Goal: Task Accomplishment & Management: Manage account settings

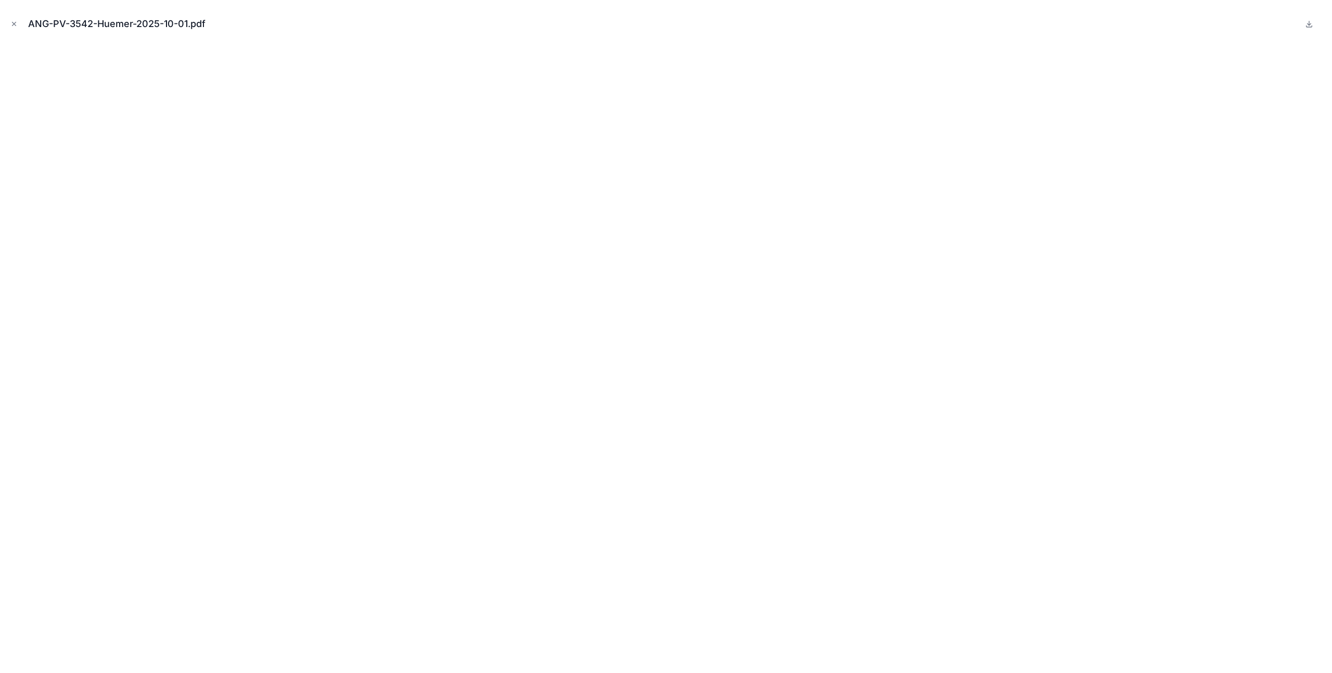
drag, startPoint x: 16, startPoint y: 20, endPoint x: 84, endPoint y: 70, distance: 84.5
click at [16, 20] on icon "Close modal" at bounding box center [13, 23] width 7 height 7
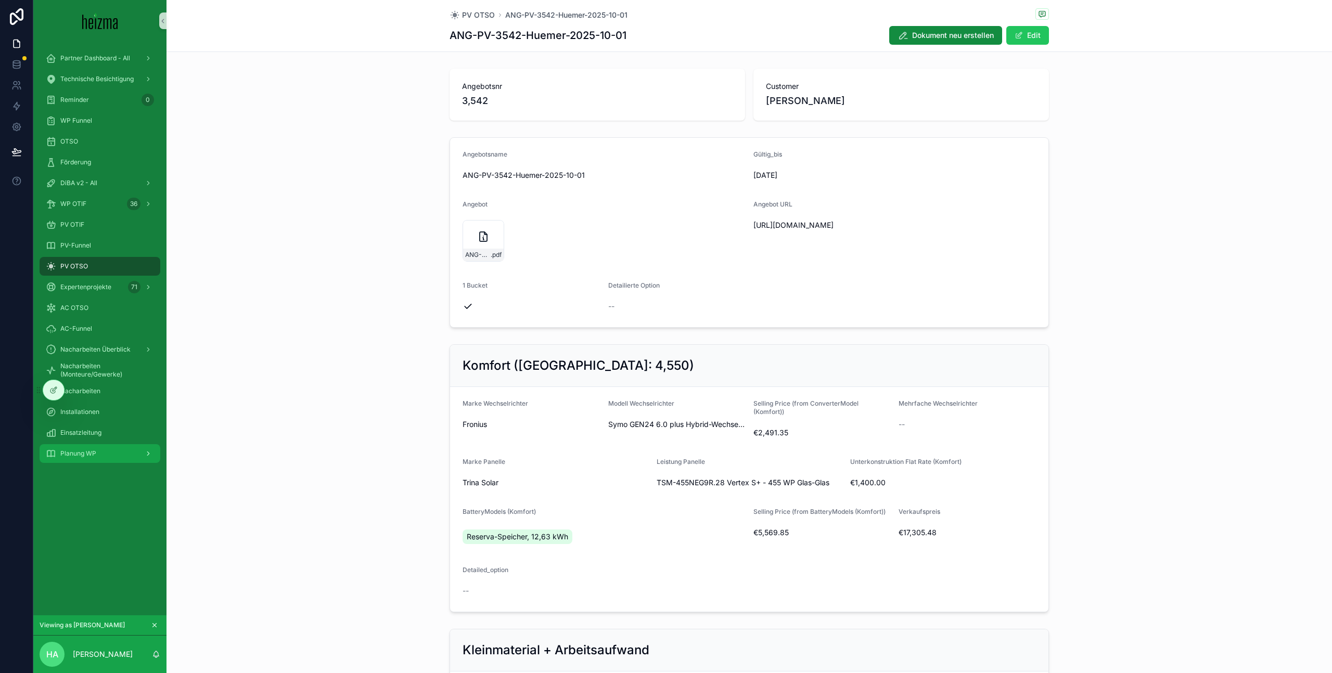
click at [103, 451] on div "Planung WP" at bounding box center [100, 453] width 108 height 17
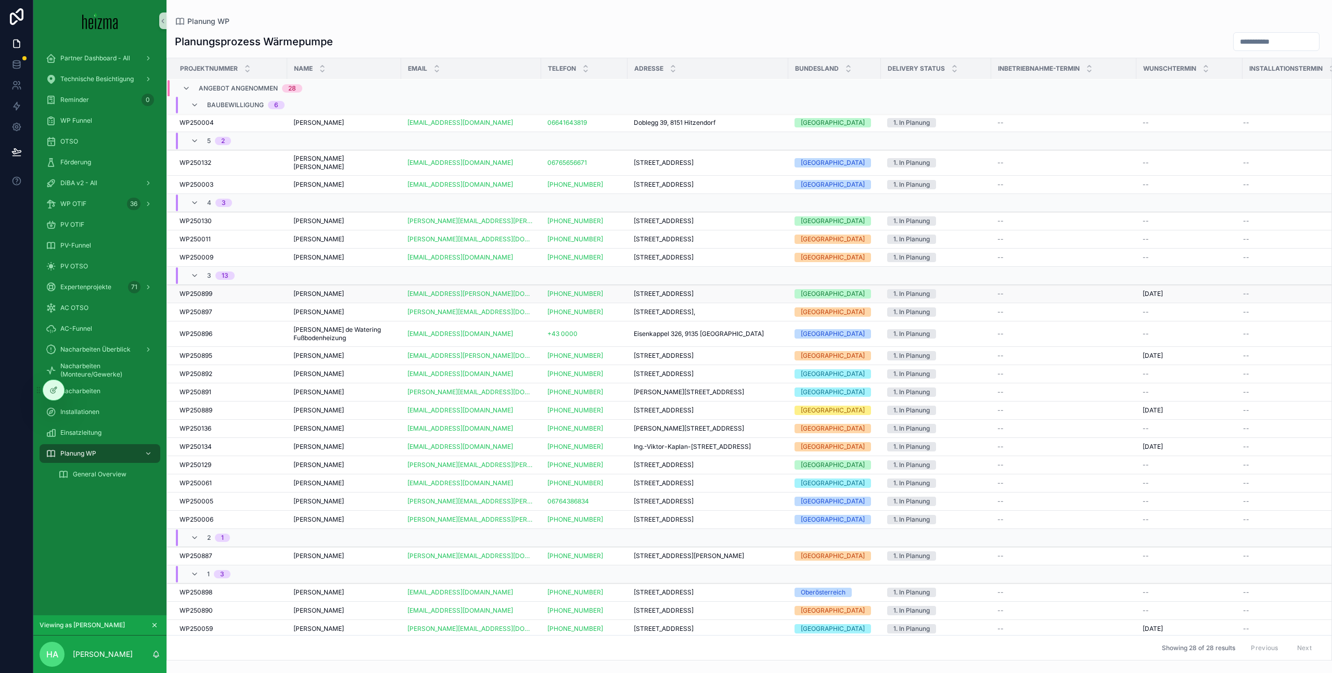
scroll to position [103, 0]
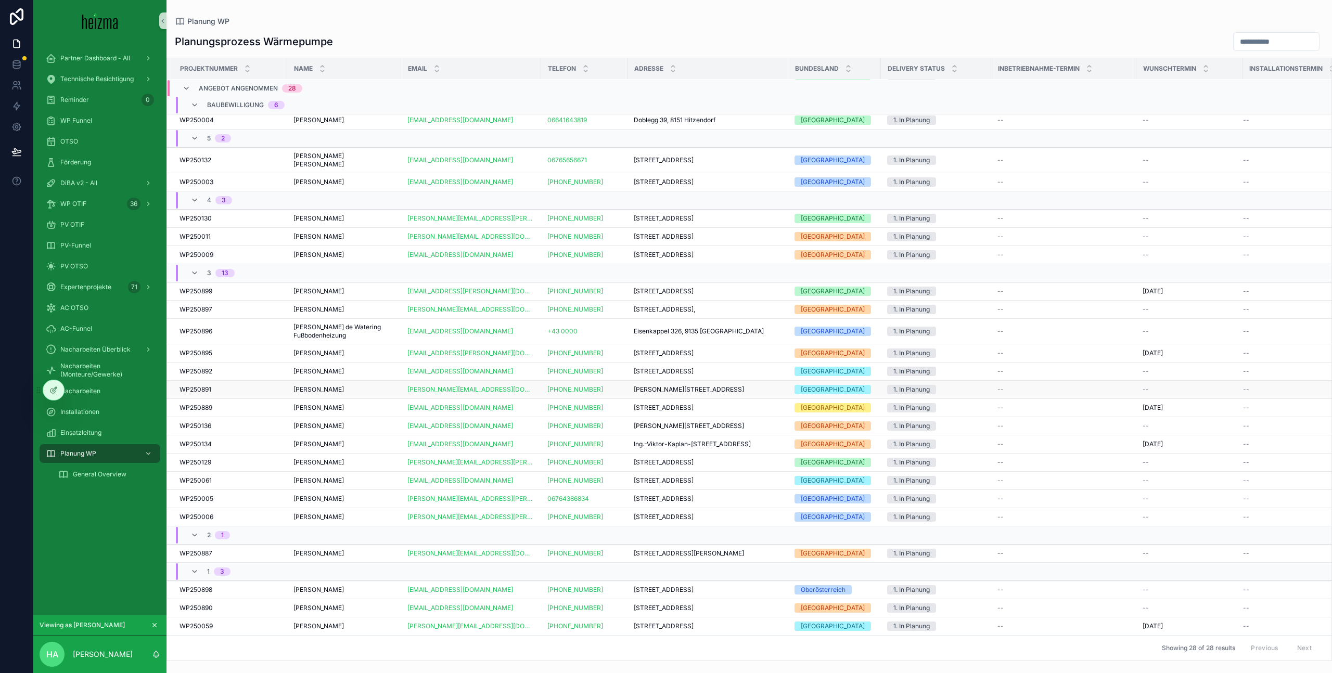
click at [368, 381] on td "[PERSON_NAME] [PERSON_NAME]" at bounding box center [344, 390] width 114 height 18
click at [357, 386] on div "[PERSON_NAME] [PERSON_NAME]" at bounding box center [343, 390] width 101 height 8
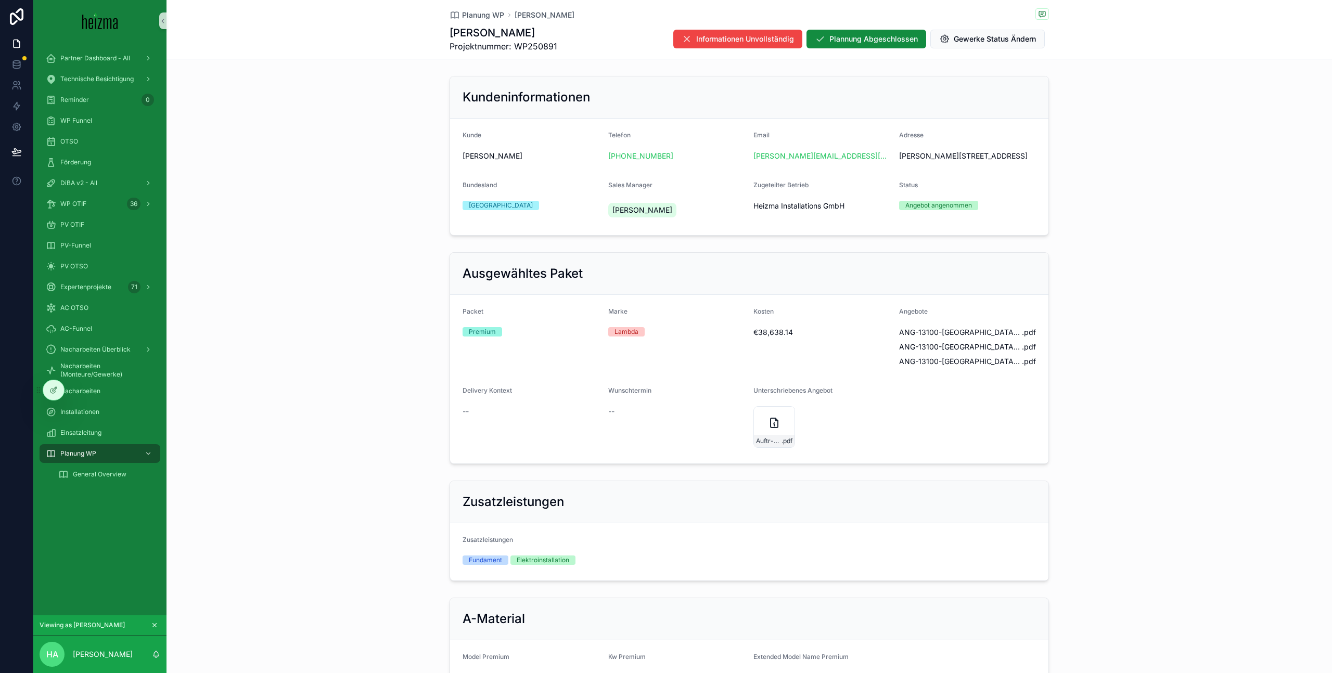
click at [610, 414] on span "--" at bounding box center [611, 411] width 6 height 10
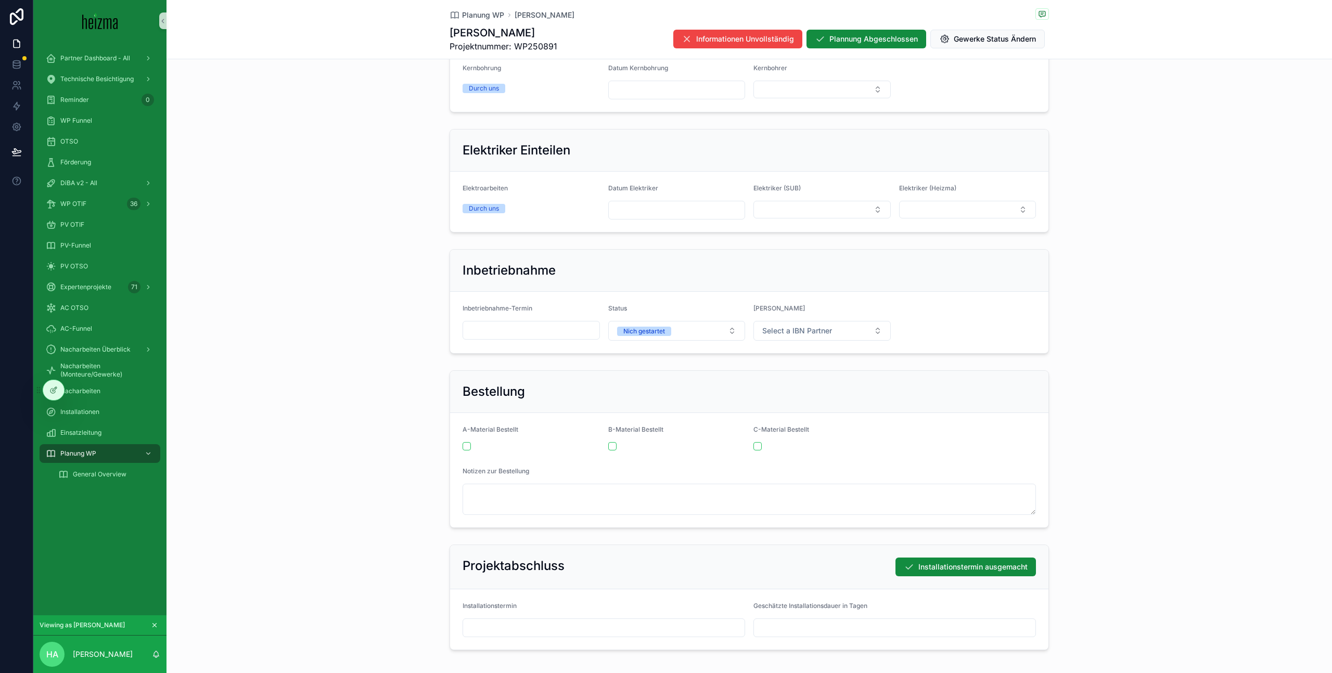
scroll to position [1429, 0]
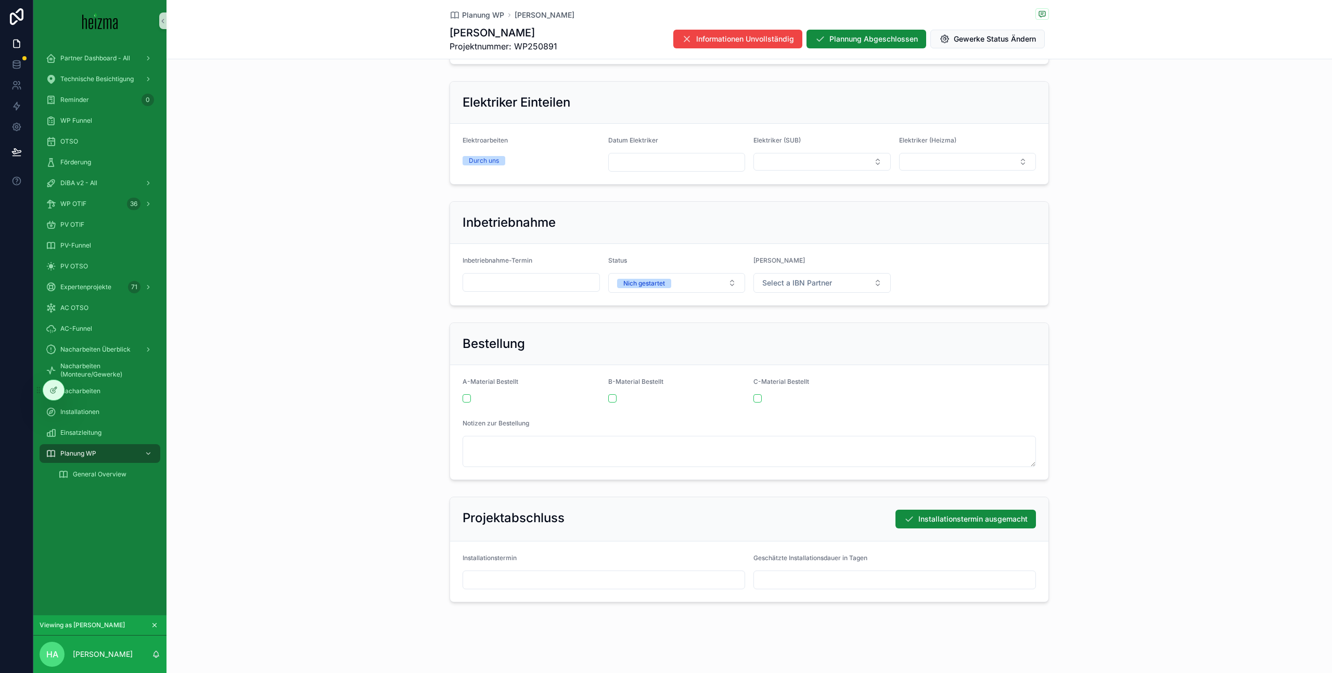
click at [1201, 175] on div "Elektriker Einteilen Elektroarbeiten Durch uns Datum Elektriker Elektriker (SUB…" at bounding box center [750, 133] width 1166 height 112
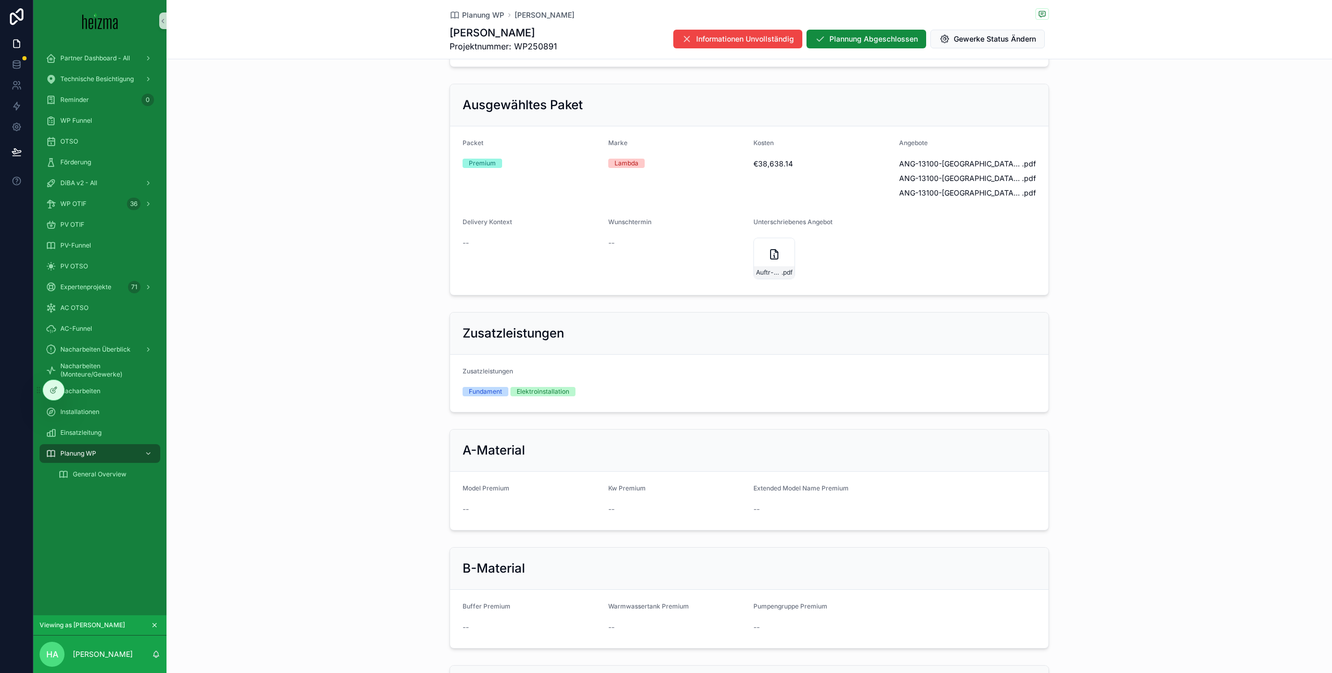
scroll to position [0, 0]
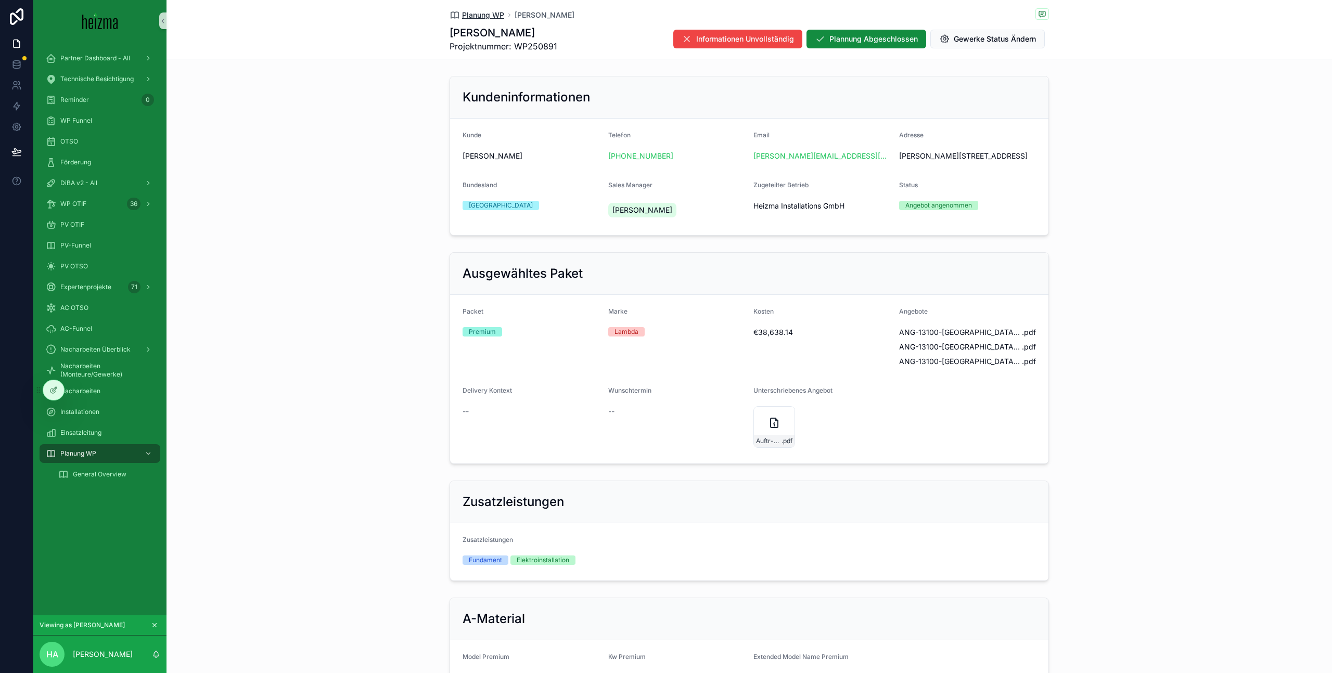
click at [479, 19] on span "Planung WP" at bounding box center [483, 15] width 42 height 10
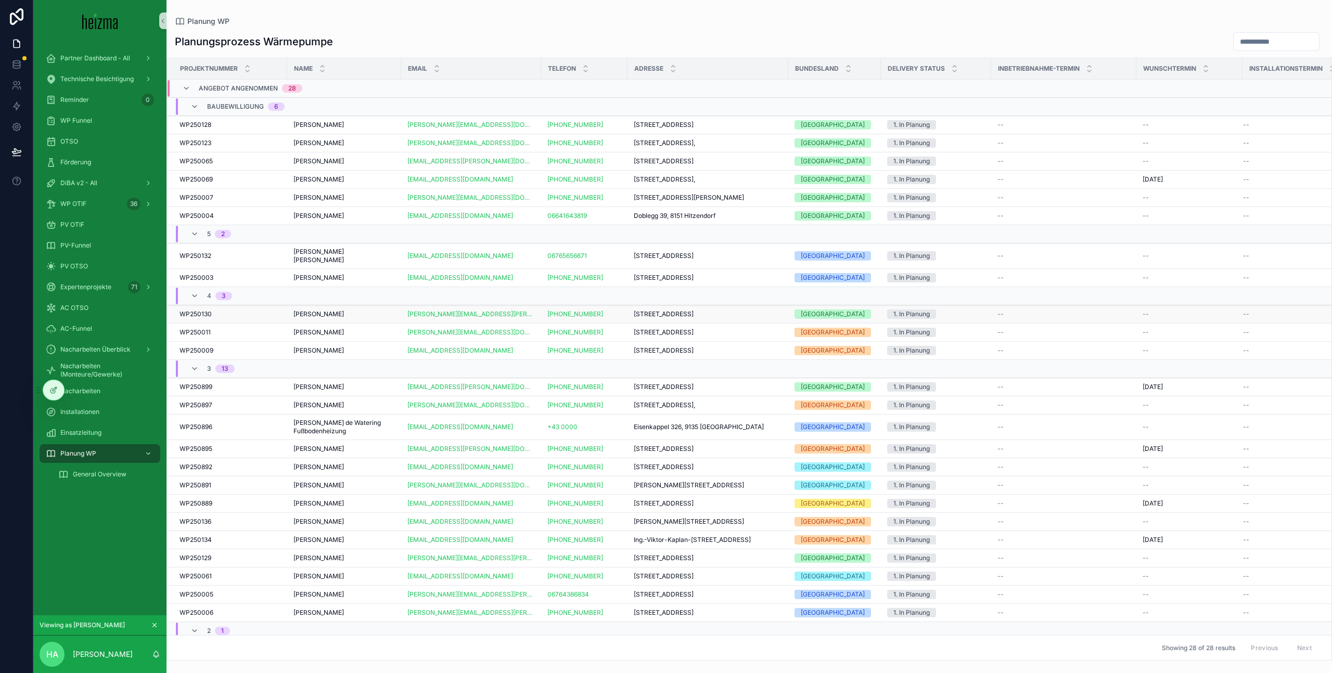
scroll to position [103, 0]
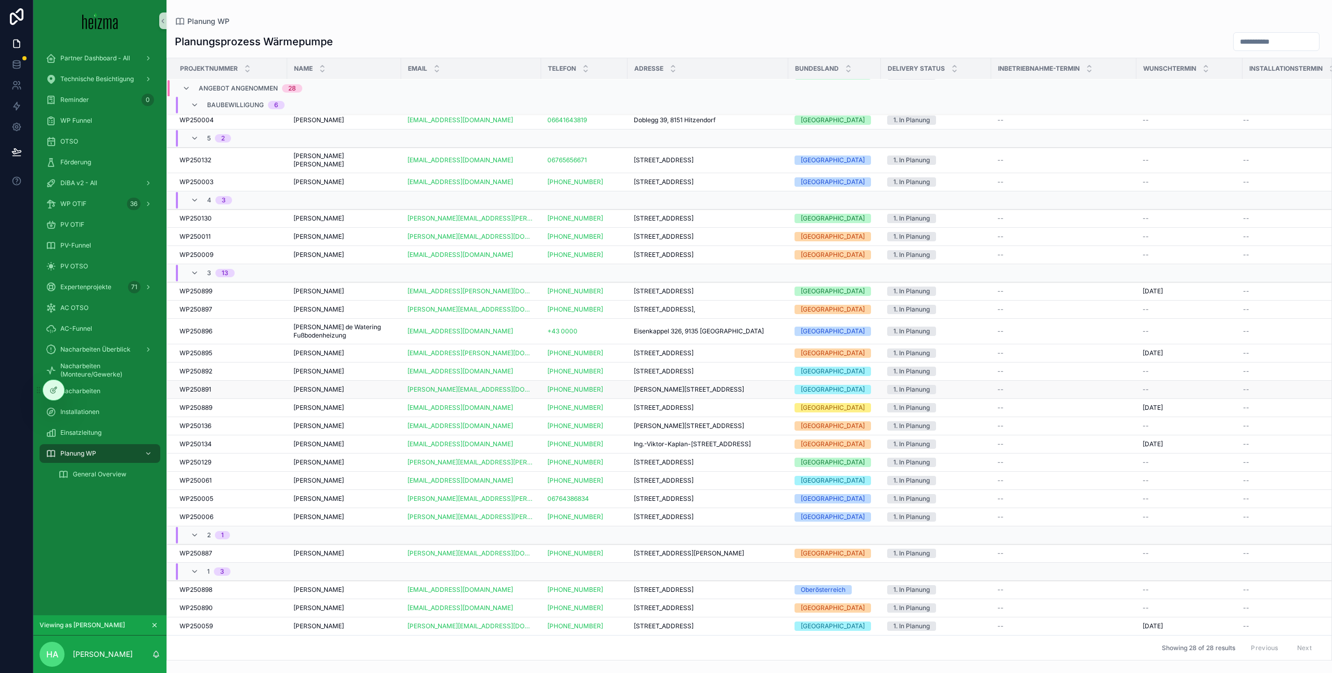
click at [357, 386] on div "[PERSON_NAME] [PERSON_NAME]" at bounding box center [343, 390] width 101 height 8
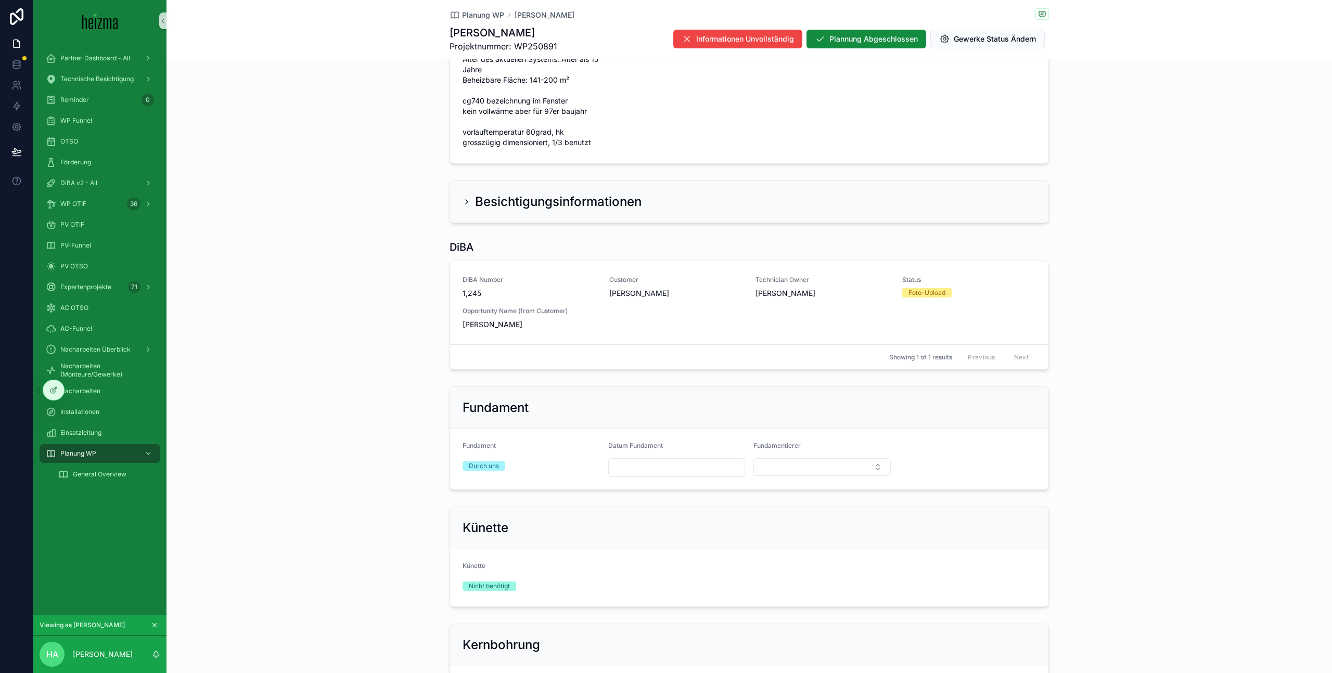
scroll to position [803, 0]
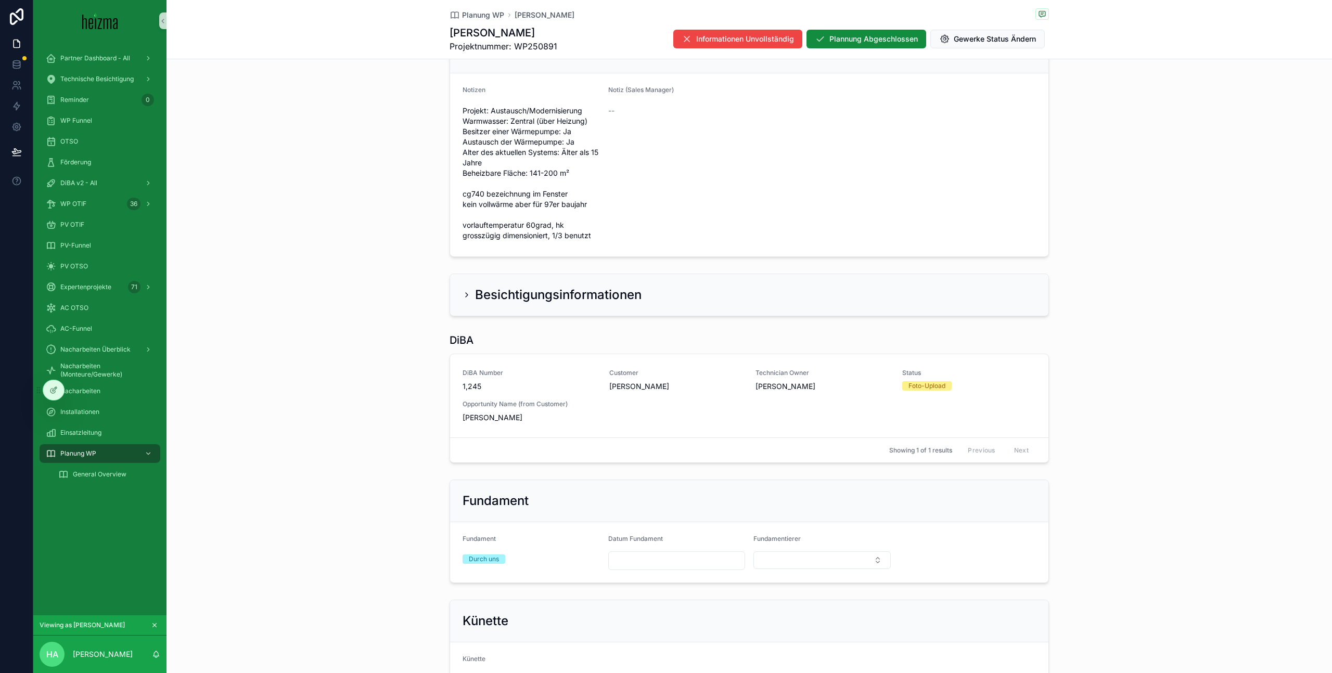
click at [475, 291] on h2 "Besichtigungsinformationen" at bounding box center [558, 295] width 167 height 17
click at [465, 296] on icon "scrollable content" at bounding box center [467, 295] width 8 height 8
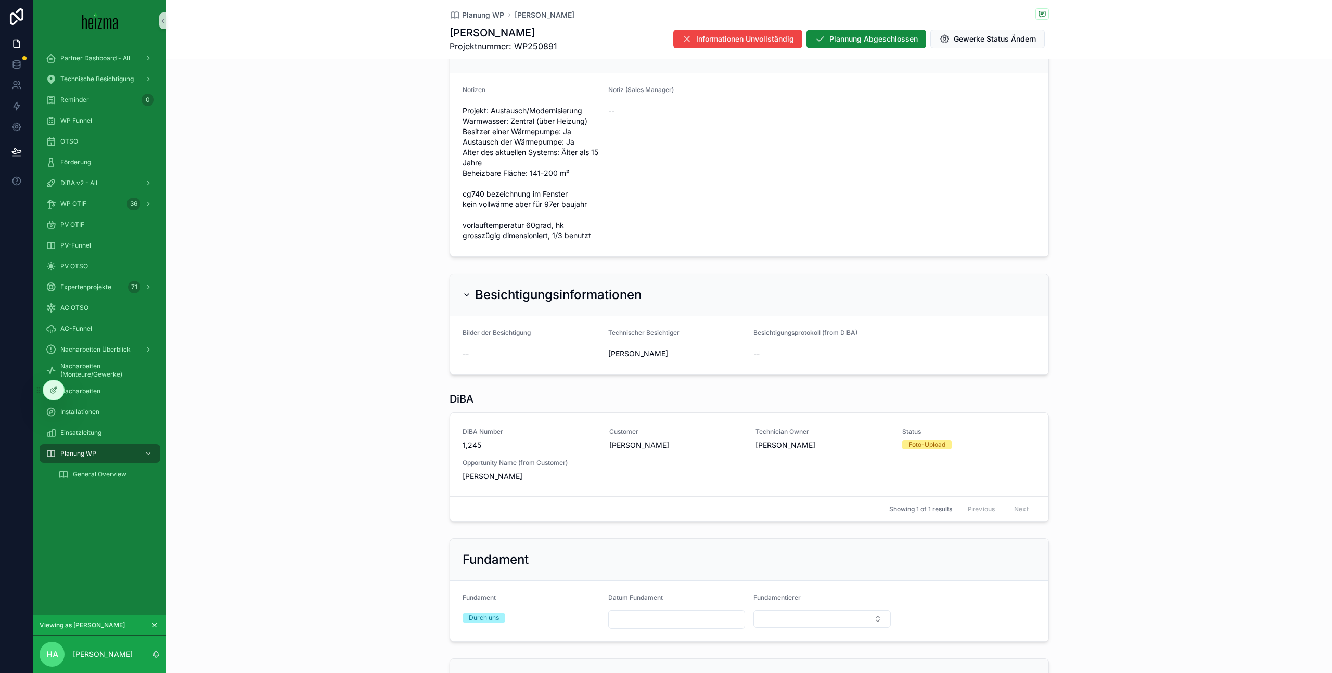
click at [465, 296] on icon "scrollable content" at bounding box center [467, 295] width 8 height 8
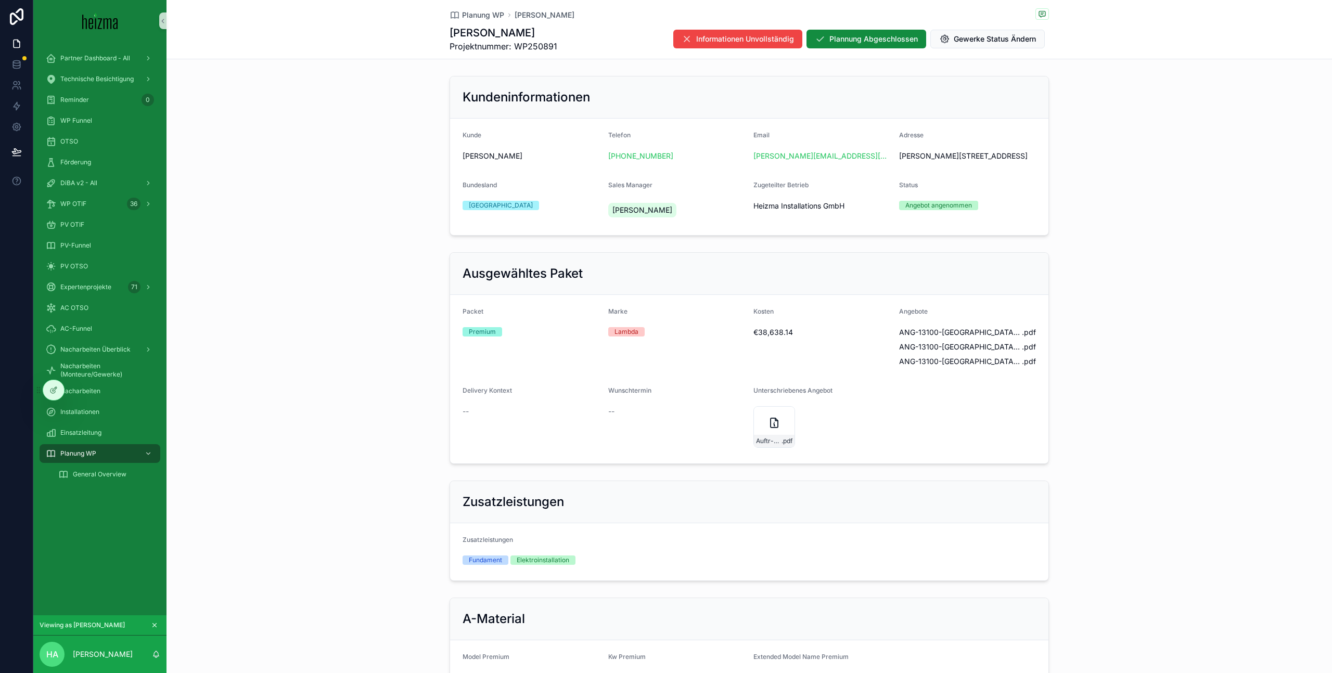
scroll to position [218, 0]
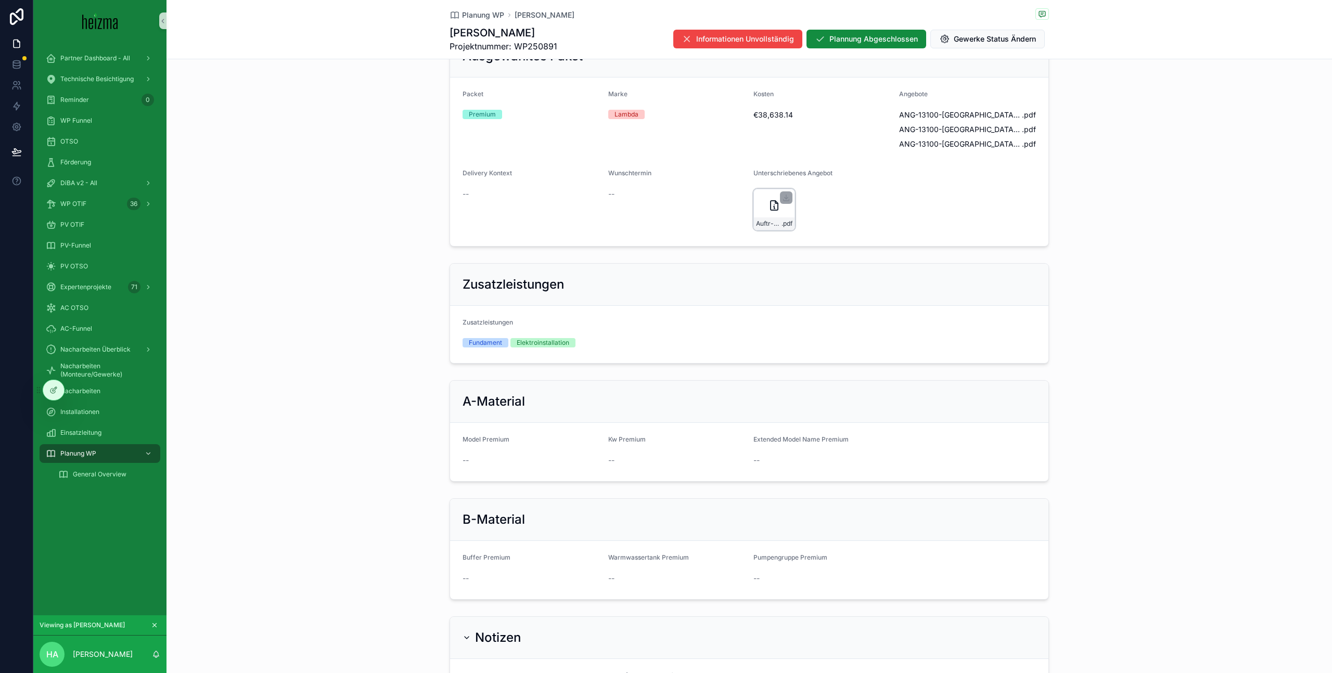
click at [763, 207] on div "Auftr-ANG-PV-3.393-WP-13100-AC-1024.-Lukanowicz-zusammengefuÌgt .pdf" at bounding box center [774, 210] width 42 height 42
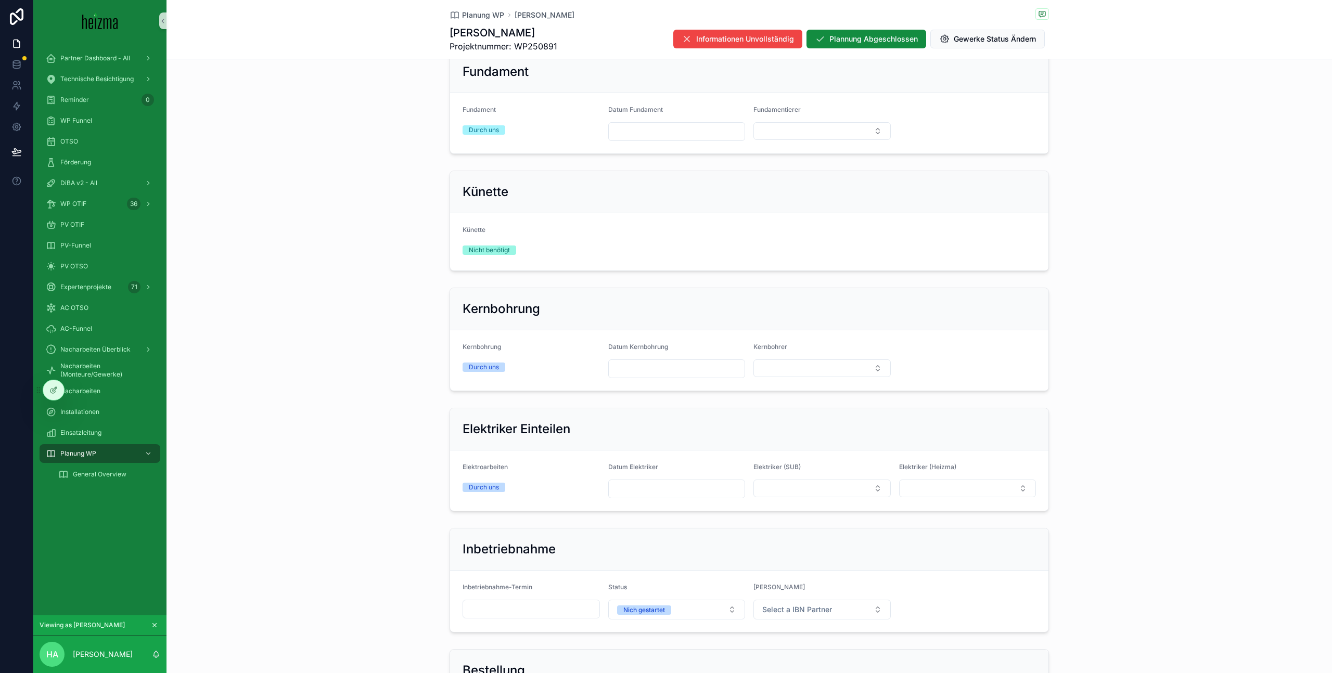
scroll to position [1559, 0]
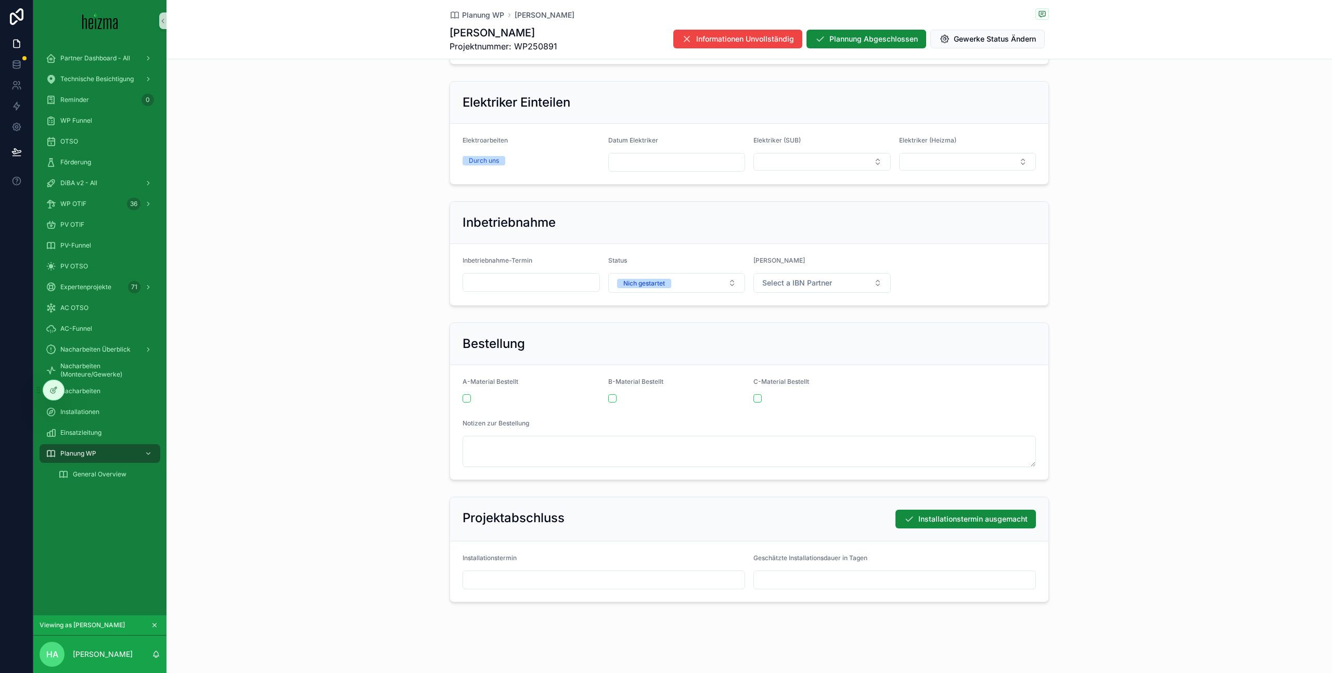
click at [573, 579] on input "scrollable content" at bounding box center [604, 580] width 282 height 15
click at [661, 402] on button "scrollable content" at bounding box center [660, 402] width 19 height 19
click at [547, 487] on button "8" at bounding box center [548, 486] width 19 height 19
click at [561, 487] on button "9" at bounding box center [566, 486] width 19 height 19
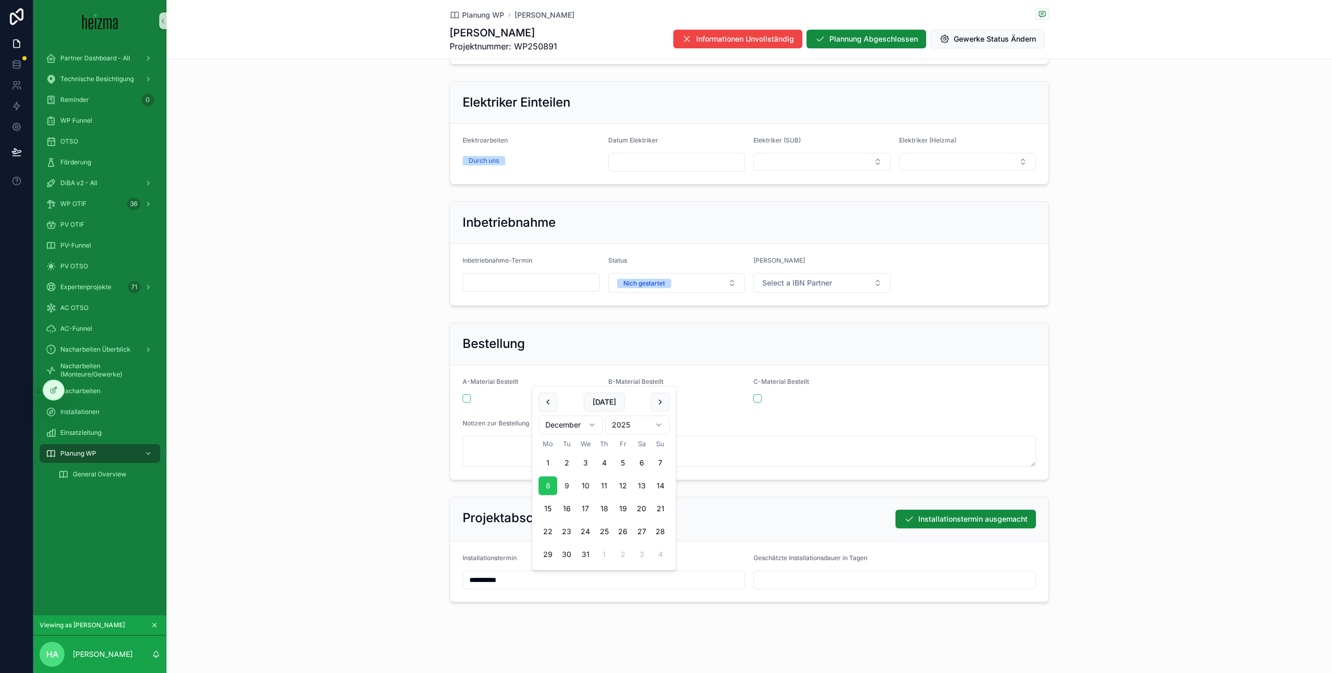
type input "**********"
click at [826, 535] on div "Projektabschluss Installationstermin ausgemacht" at bounding box center [749, 519] width 598 height 44
click at [830, 575] on input "scrollable content" at bounding box center [895, 580] width 282 height 15
type input "*"
click at [758, 531] on div "Projektabschluss Installationstermin ausgemacht" at bounding box center [749, 519] width 598 height 44
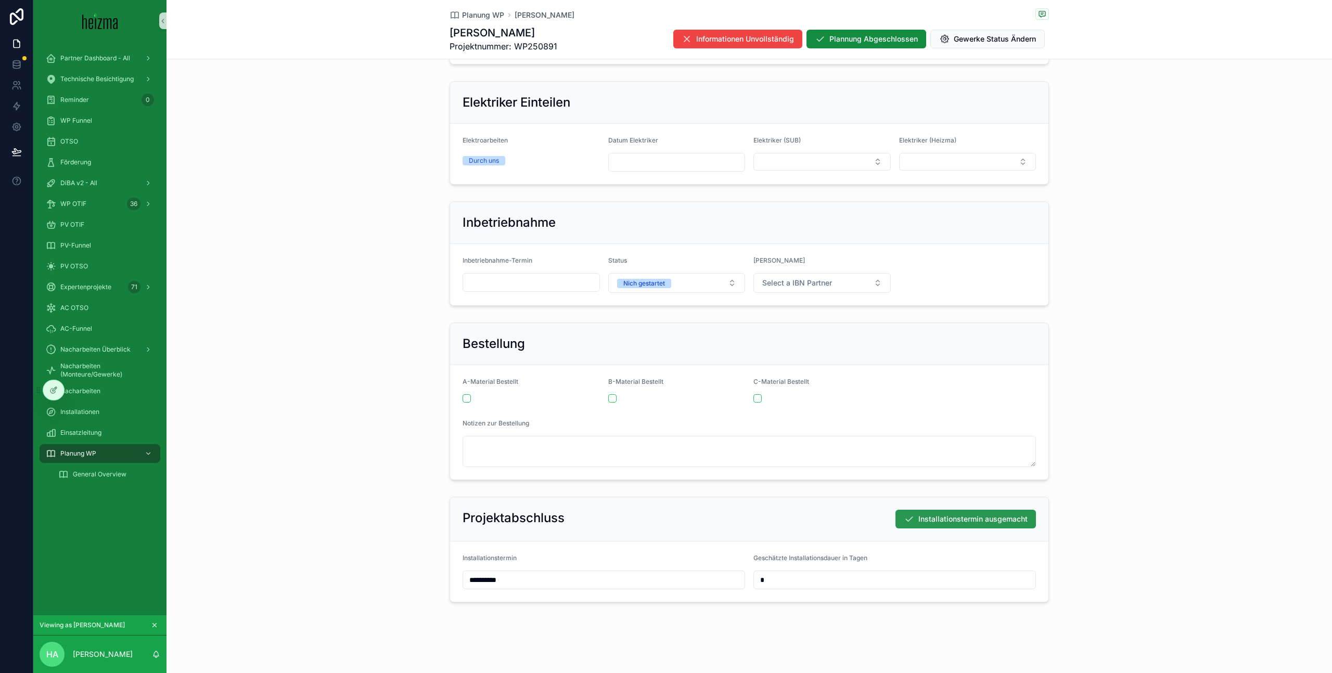
click at [979, 522] on span "Installationstermin ausgemacht" at bounding box center [972, 519] width 109 height 10
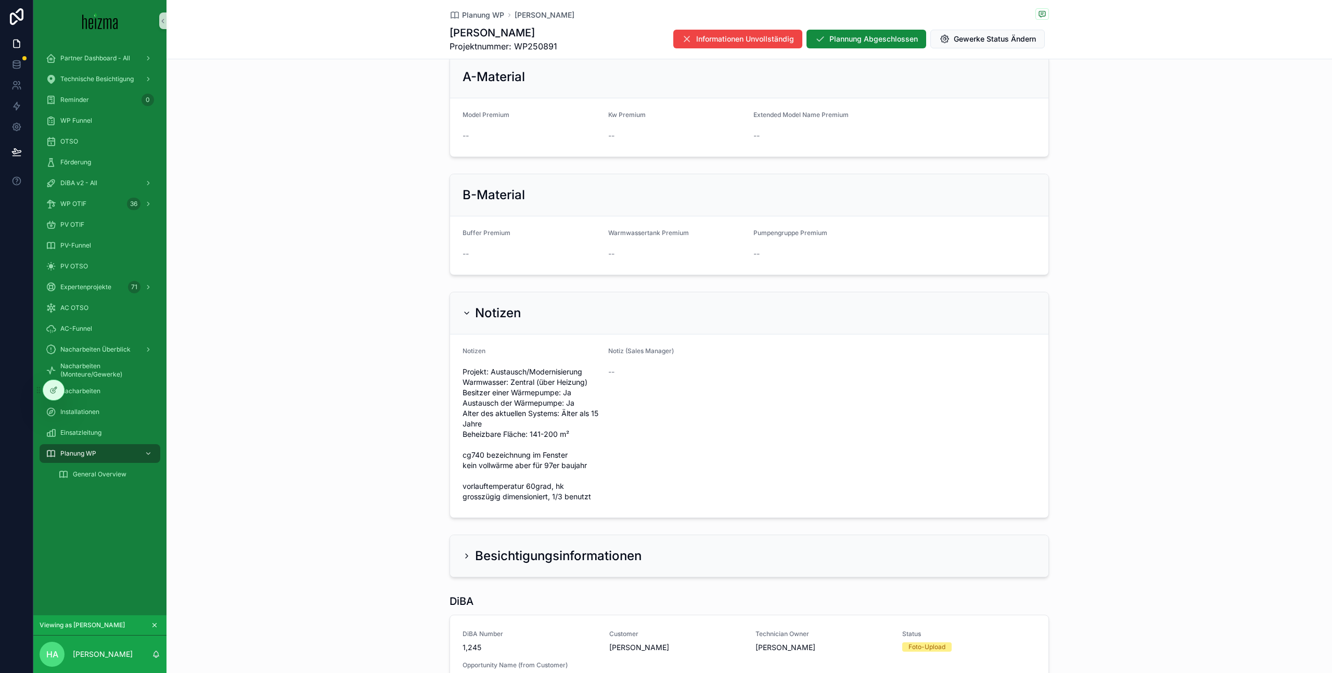
scroll to position [96, 0]
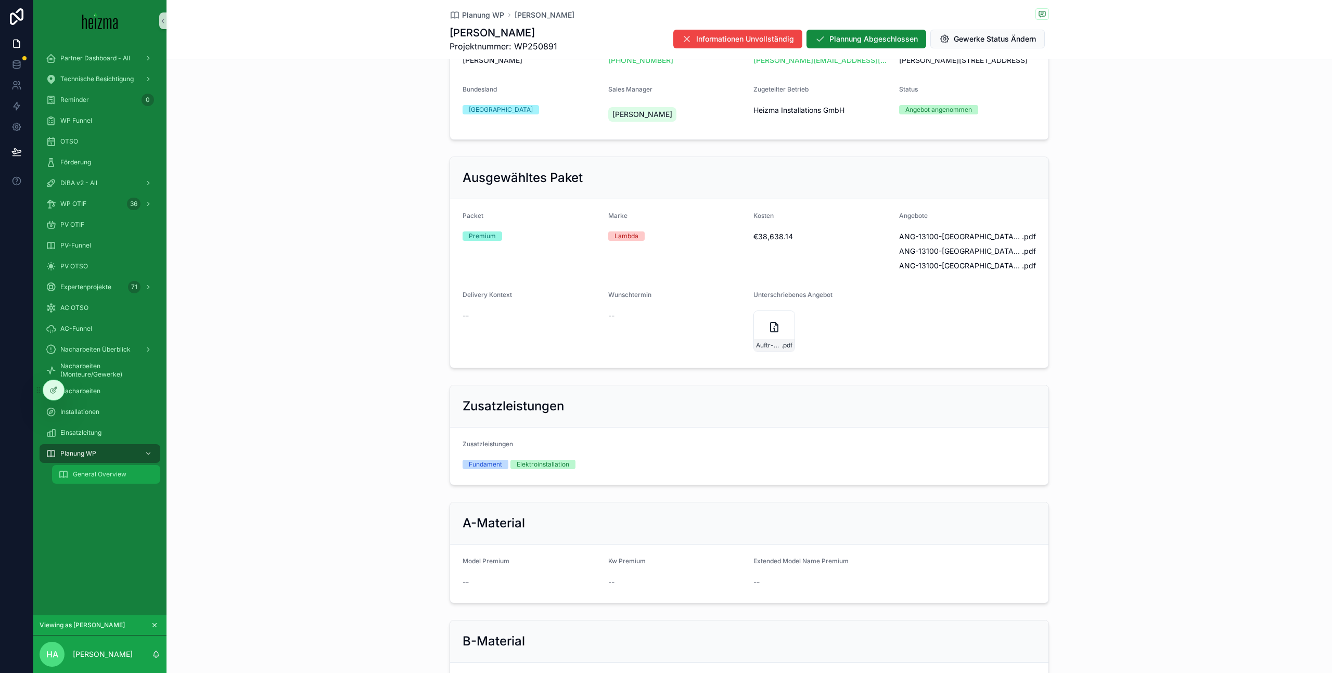
click at [101, 476] on span "General Overview" at bounding box center [100, 474] width 54 height 8
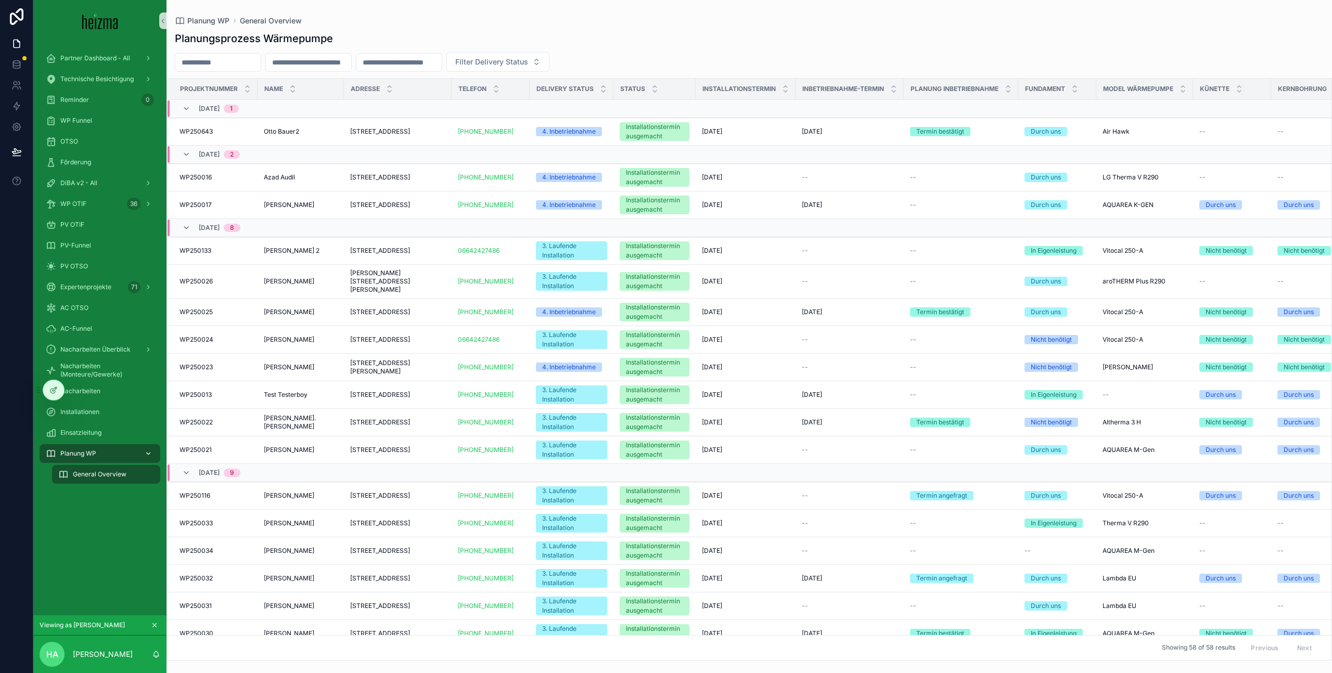
click at [88, 456] on span "Planung WP" at bounding box center [78, 454] width 36 height 8
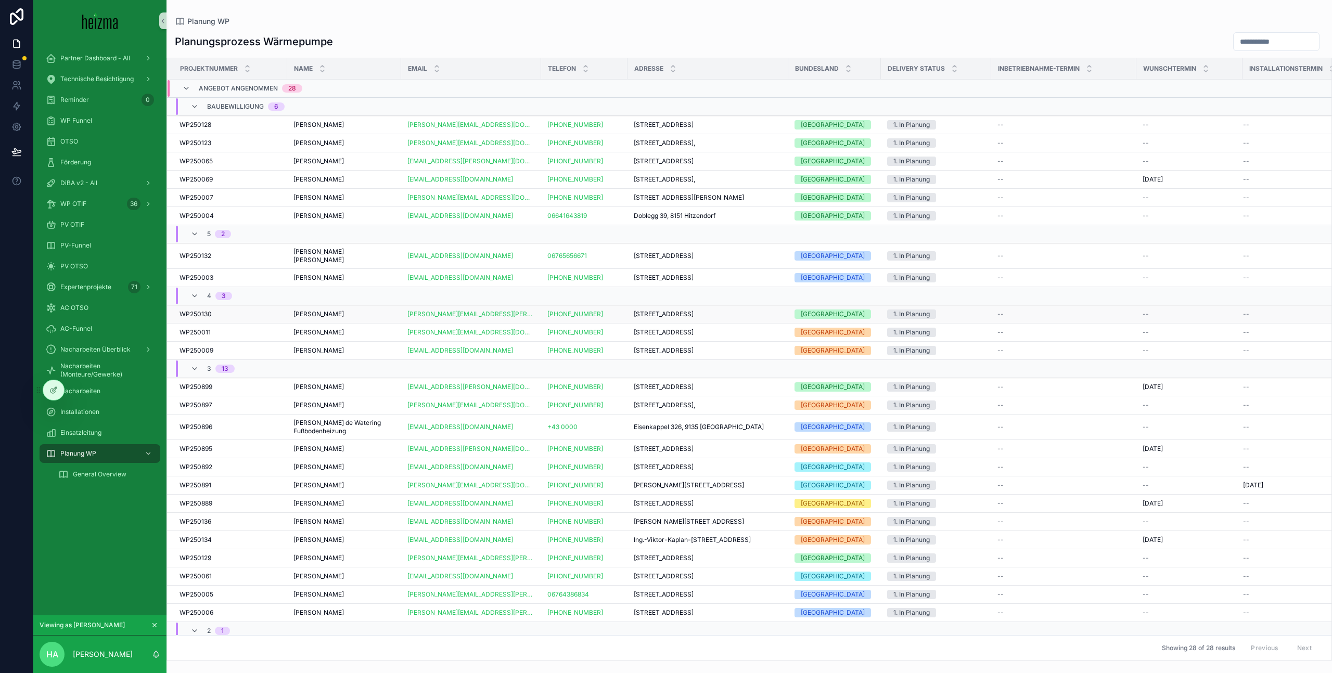
scroll to position [103, 0]
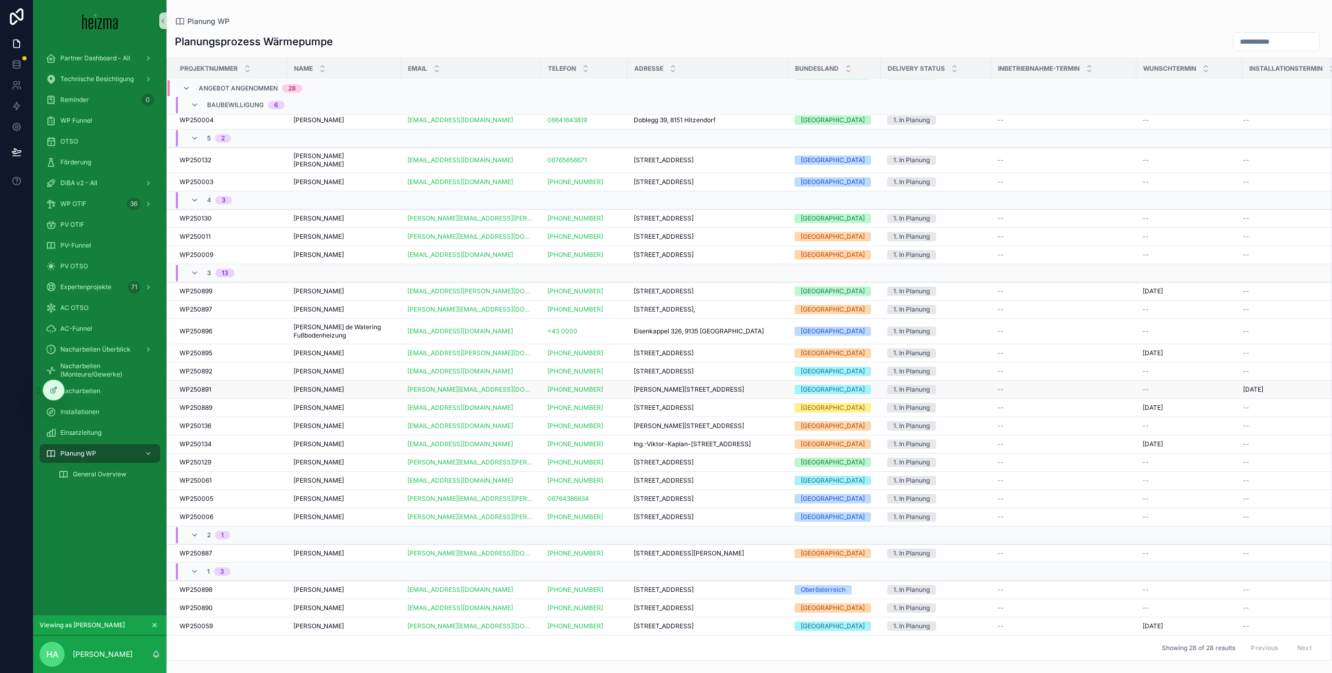
click at [363, 386] on div "[PERSON_NAME] [PERSON_NAME]" at bounding box center [343, 390] width 101 height 8
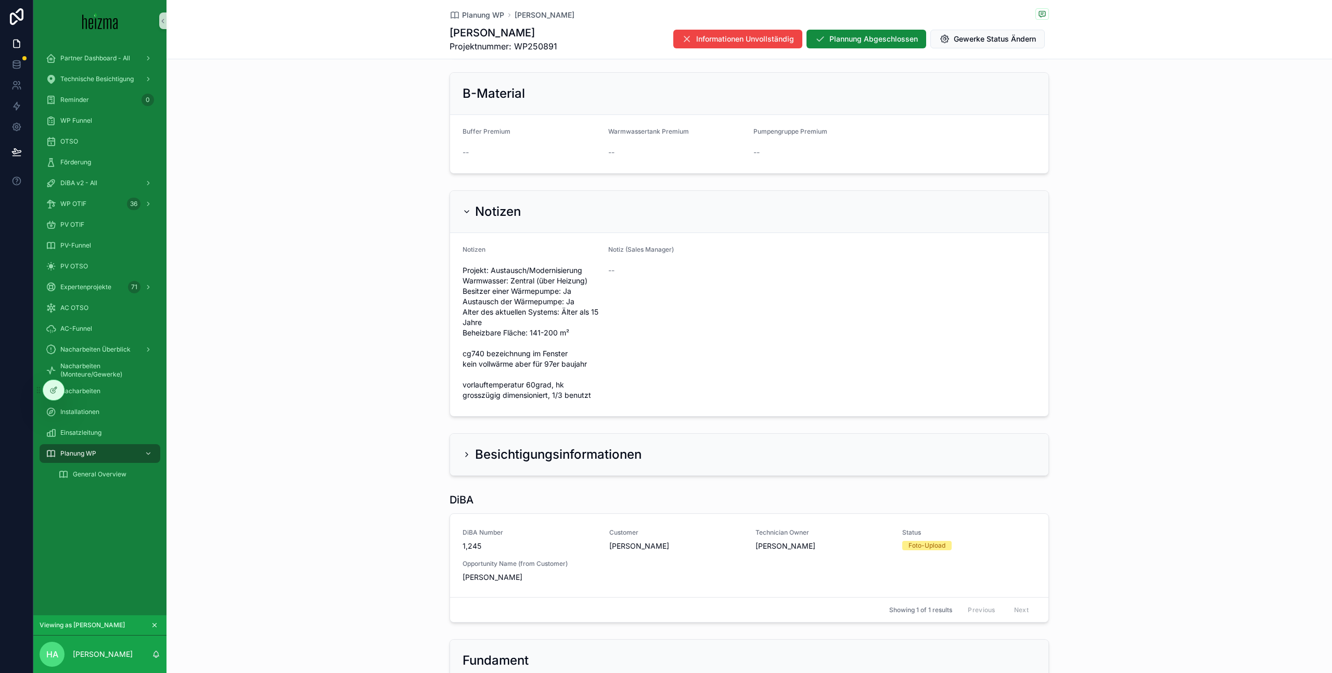
scroll to position [679, 0]
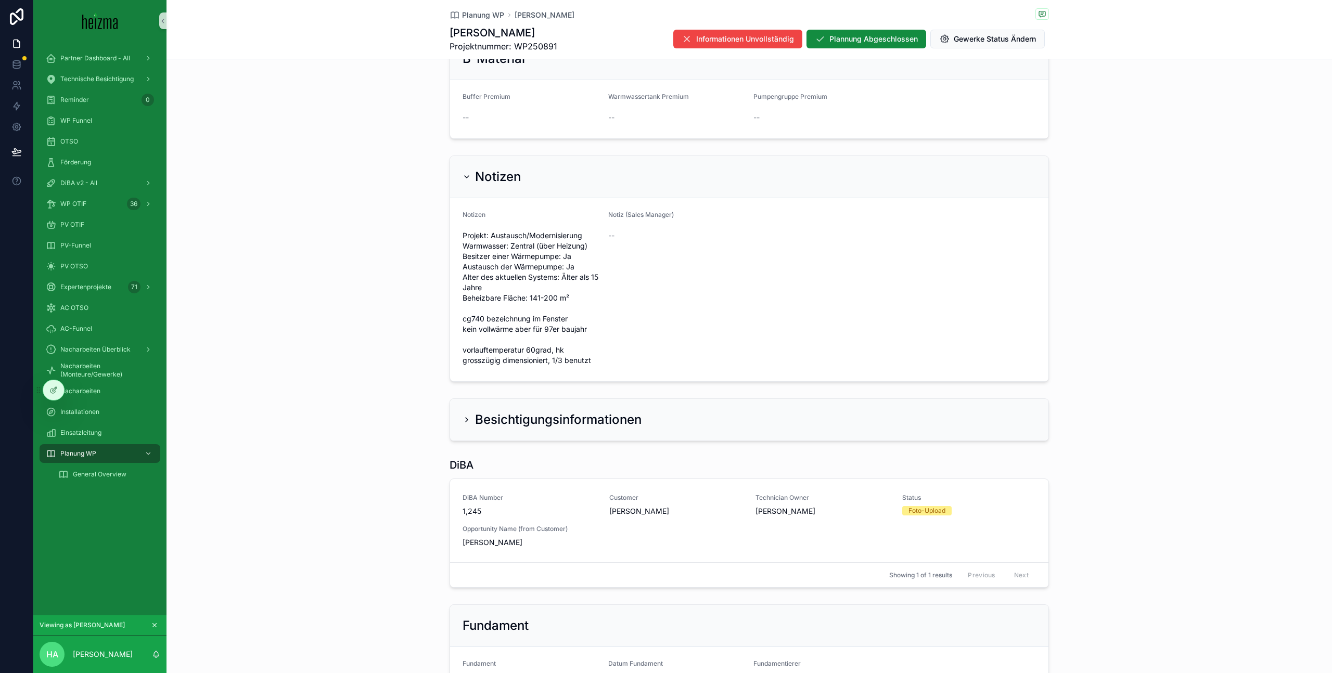
click at [573, 413] on h2 "Besichtigungsinformationen" at bounding box center [558, 420] width 167 height 17
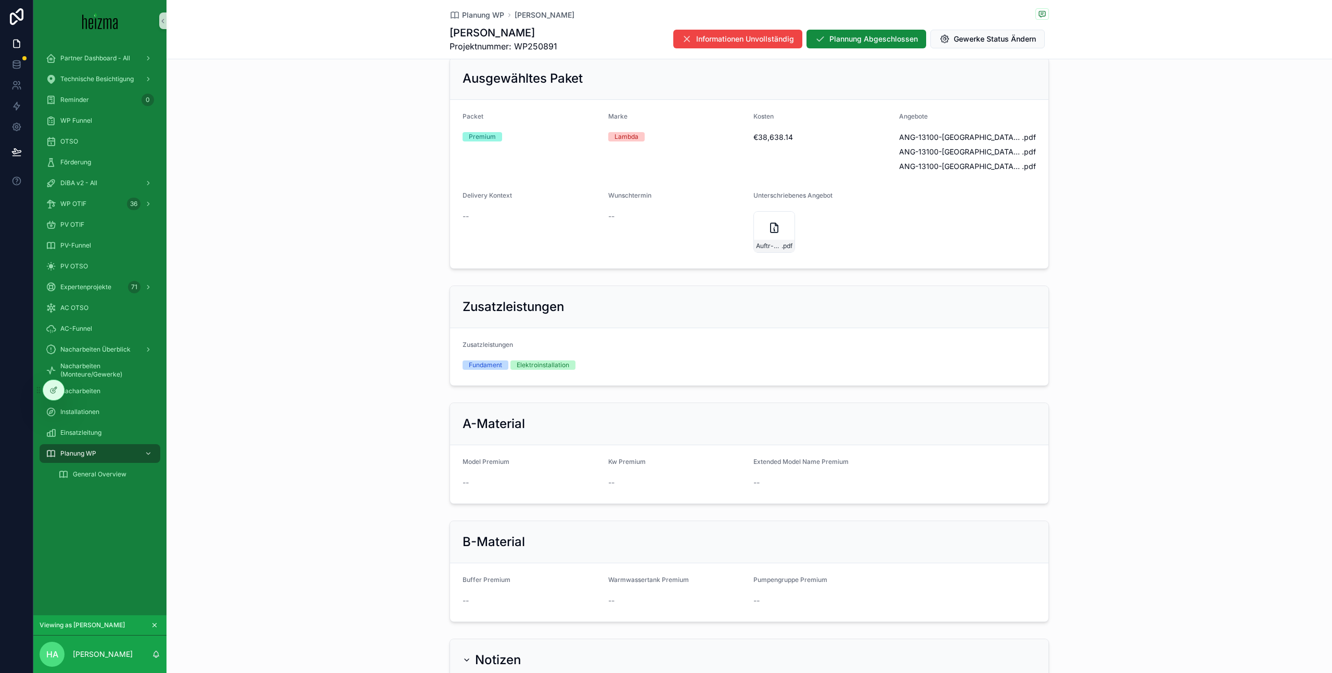
scroll to position [0, 0]
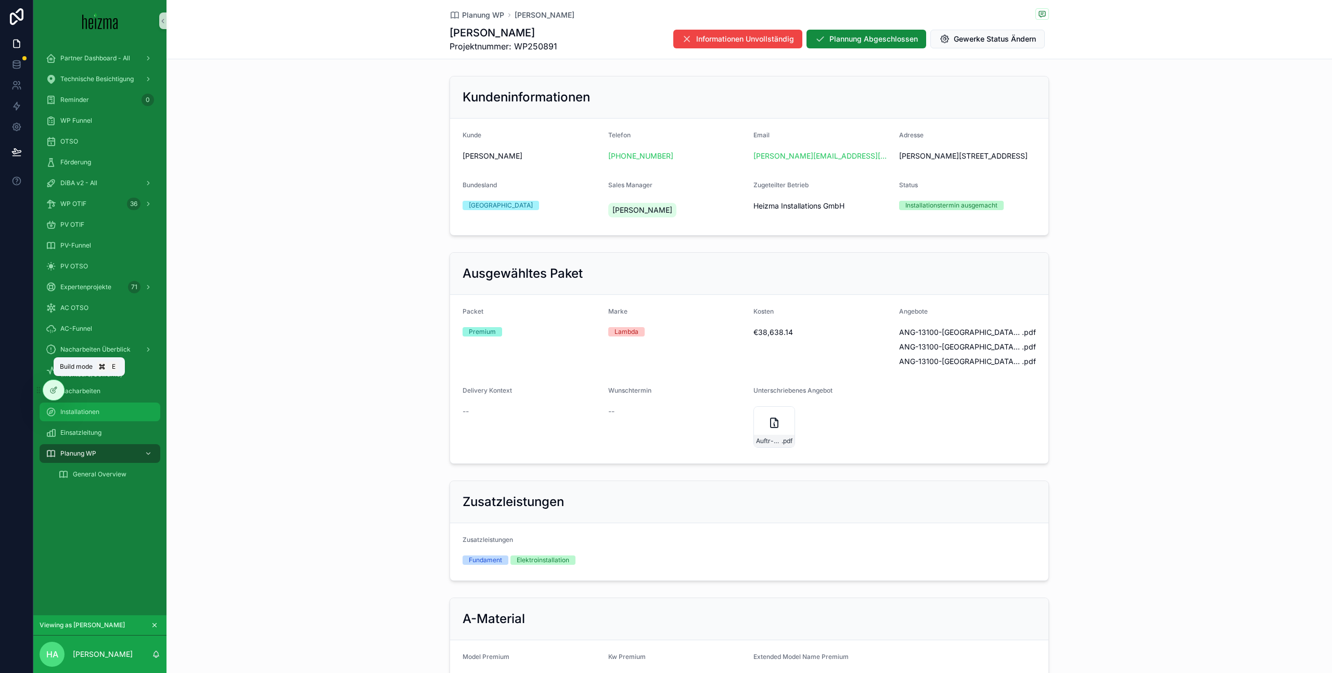
drag, startPoint x: 57, startPoint y: 390, endPoint x: 65, endPoint y: 410, distance: 20.8
click at [57, 390] on icon at bounding box center [53, 390] width 8 height 8
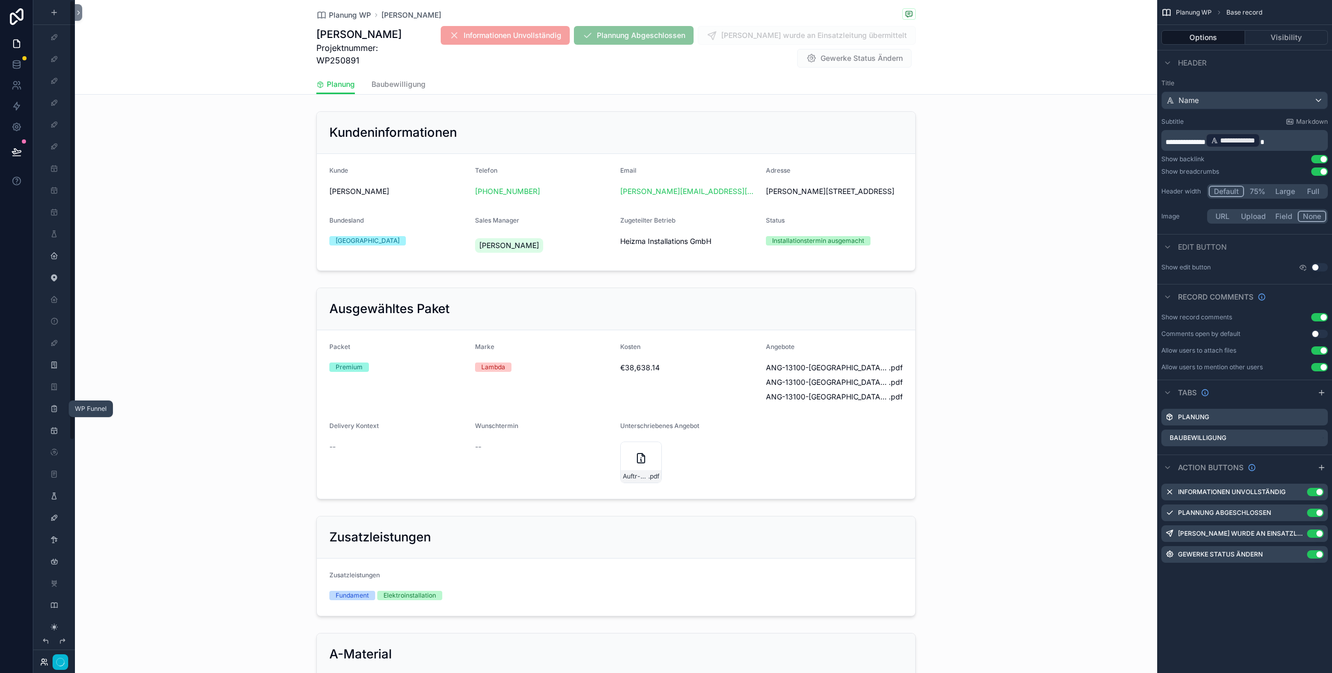
click at [45, 665] on icon at bounding box center [43, 664] width 4 height 2
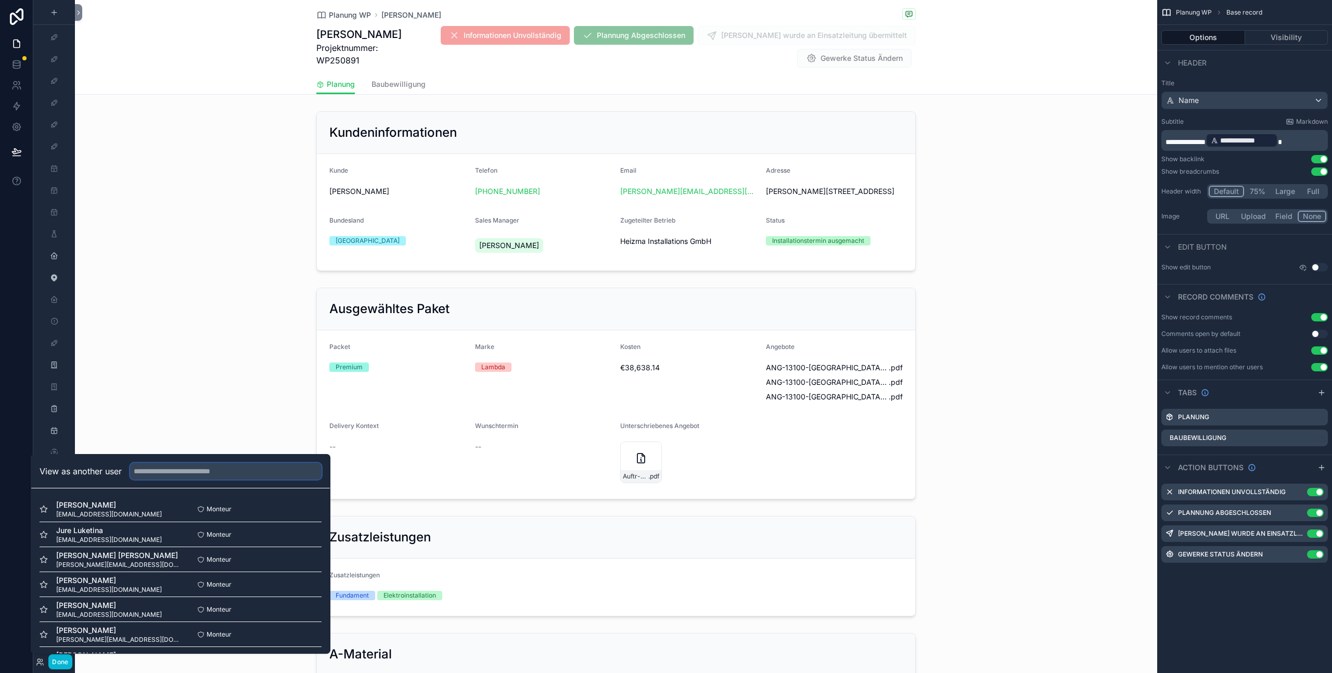
click at [155, 469] on input "text" at bounding box center [225, 471] width 191 height 17
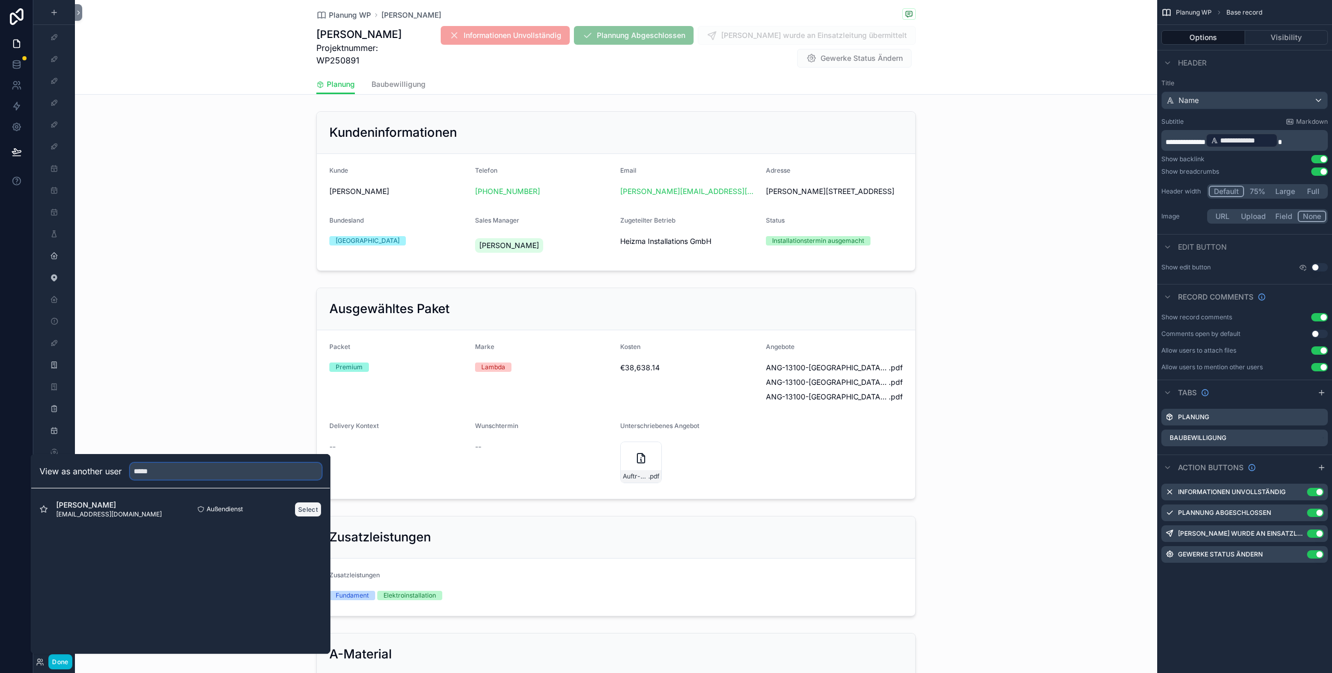
type input "*****"
click at [310, 507] on button "Select" at bounding box center [308, 509] width 27 height 15
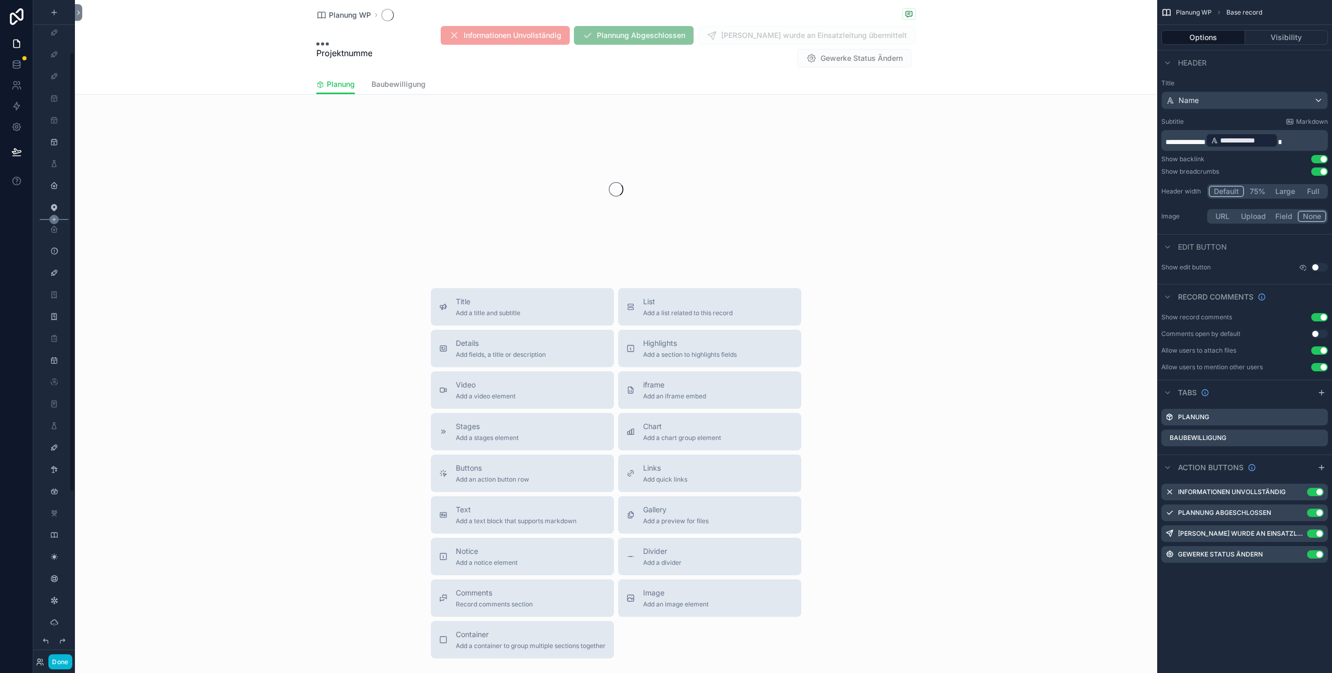
scroll to position [80, 0]
click at [61, 662] on button "Done" at bounding box center [59, 662] width 23 height 15
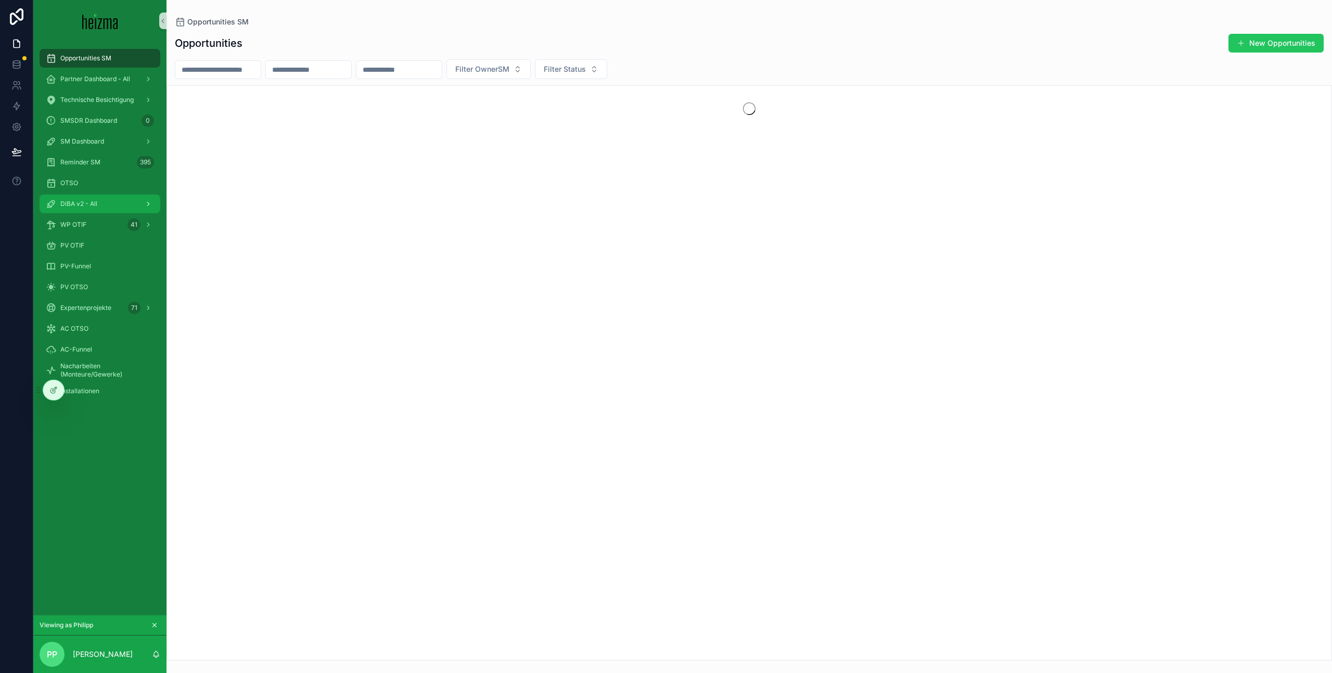
click at [118, 200] on div "DiBA v2 - All" at bounding box center [100, 204] width 108 height 17
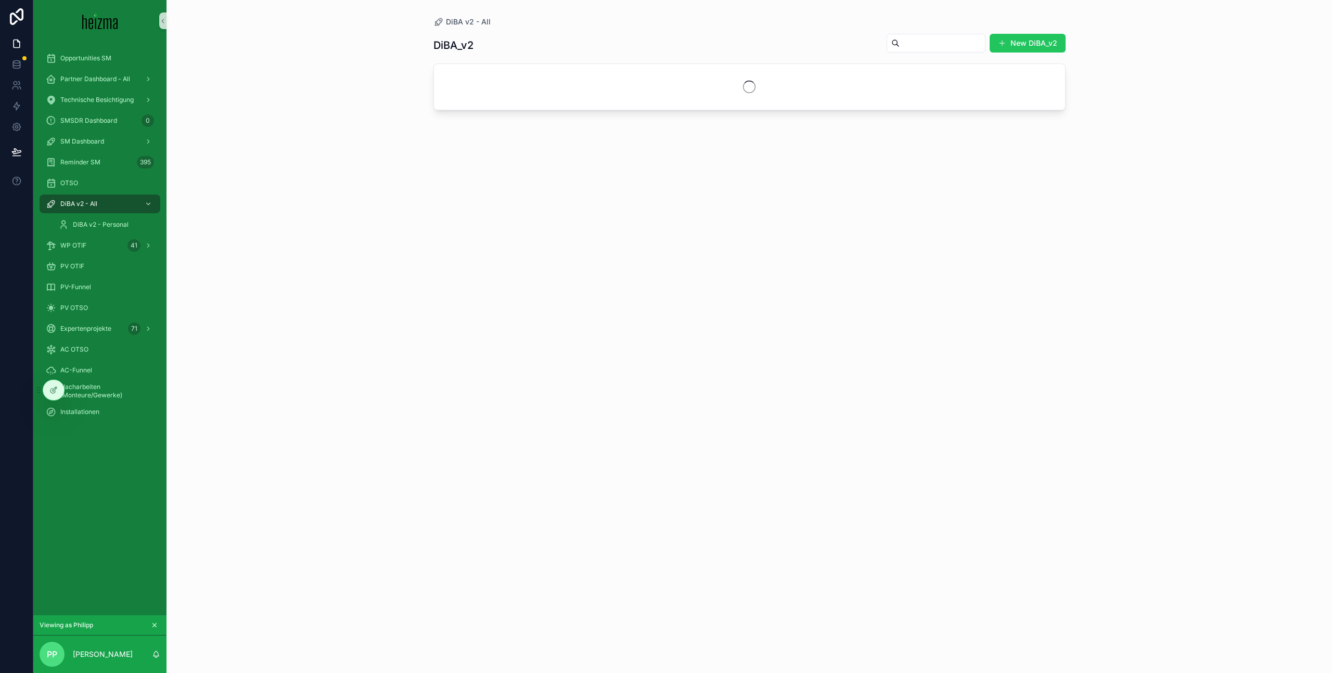
click at [932, 45] on input "scrollable content" at bounding box center [942, 43] width 85 height 15
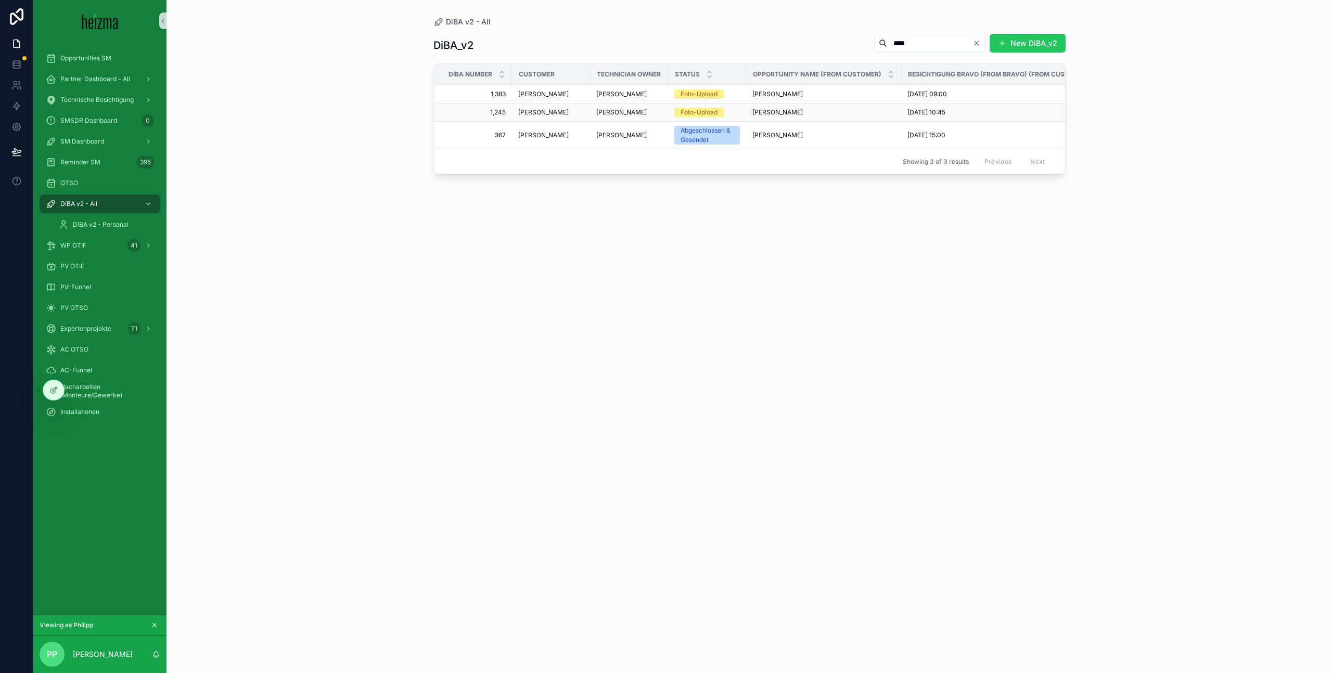
type input "****"
click at [833, 114] on div "[PERSON_NAME] [PERSON_NAME]" at bounding box center [823, 112] width 143 height 8
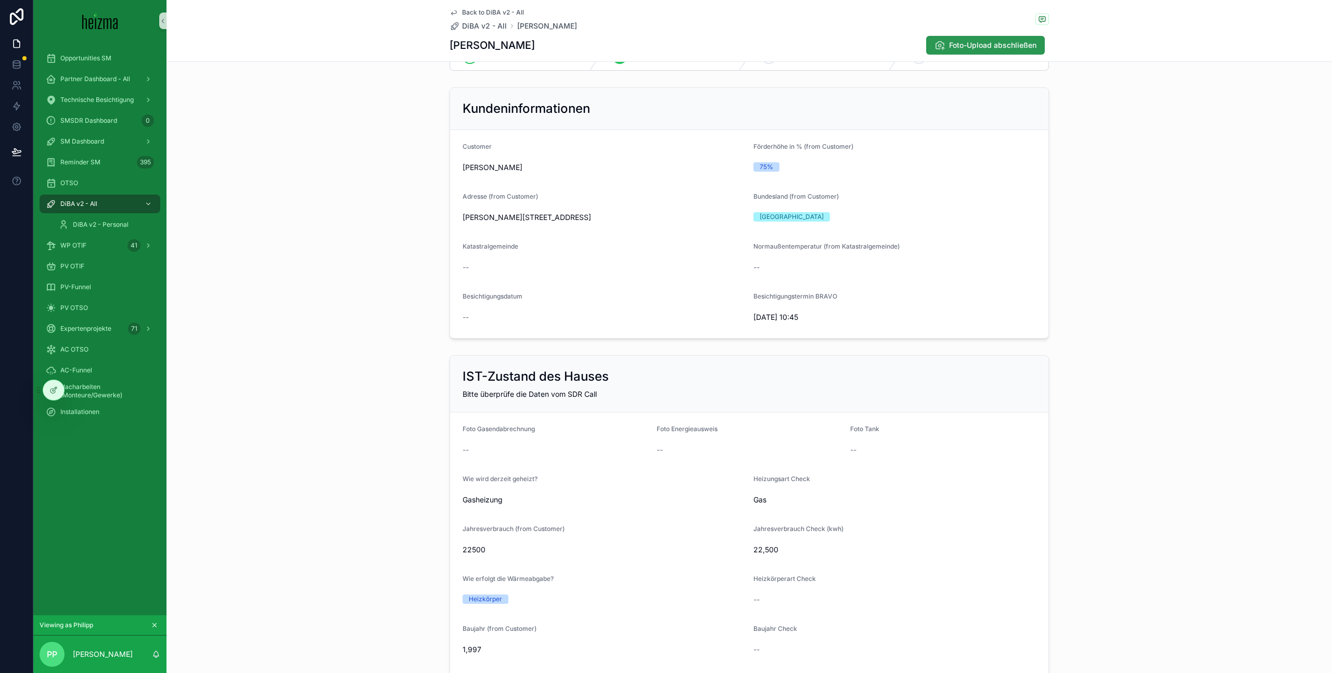
scroll to position [37, 0]
click at [959, 45] on span "Foto-Upload abschließen" at bounding box center [992, 45] width 87 height 10
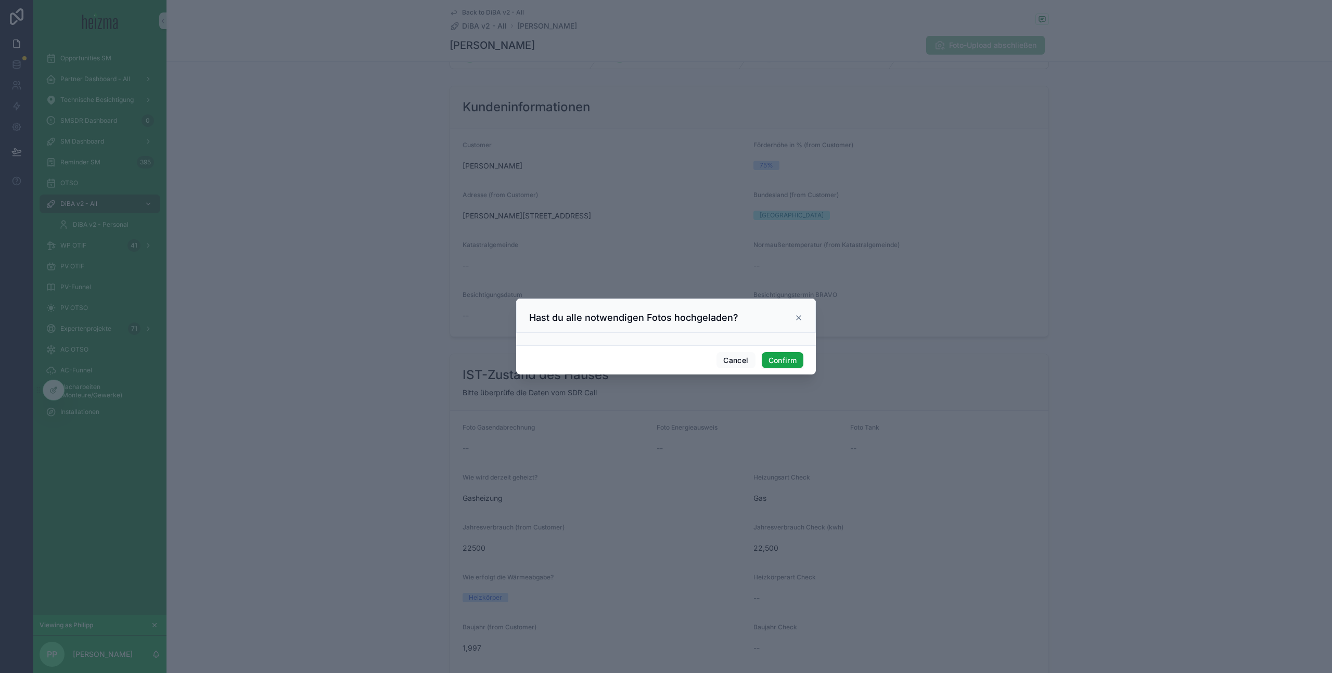
click at [779, 363] on button "Confirm" at bounding box center [783, 360] width 42 height 17
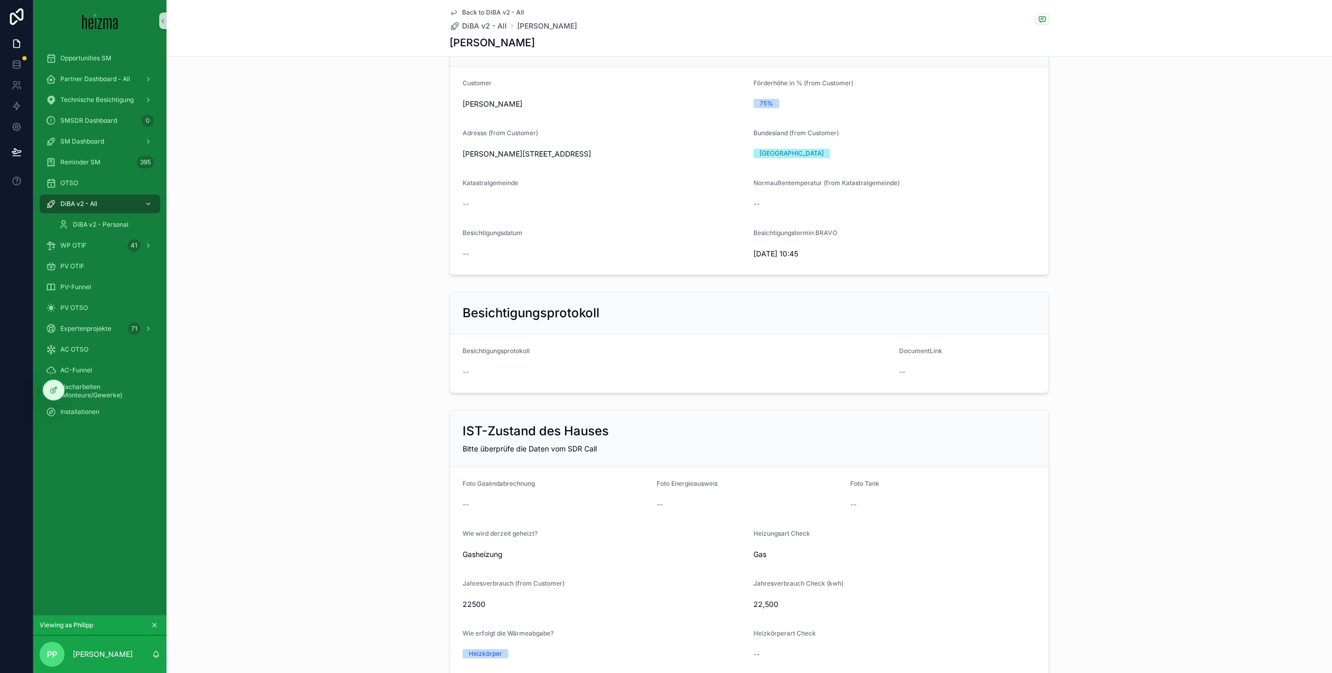
scroll to position [95, 0]
drag, startPoint x: 75, startPoint y: 389, endPoint x: 125, endPoint y: 404, distance: 52.2
click at [0, 0] on icon at bounding box center [0, 0] width 0 height 0
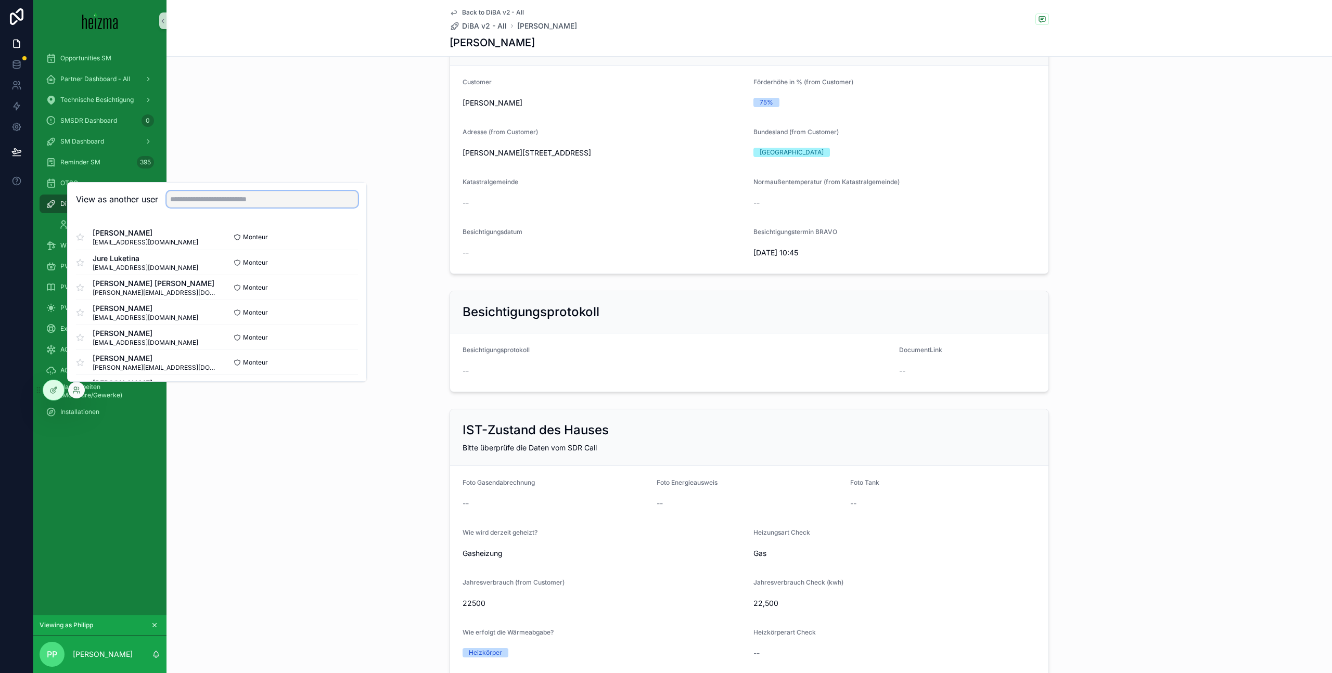
click at [240, 197] on input "text" at bounding box center [262, 199] width 191 height 17
type input "*"
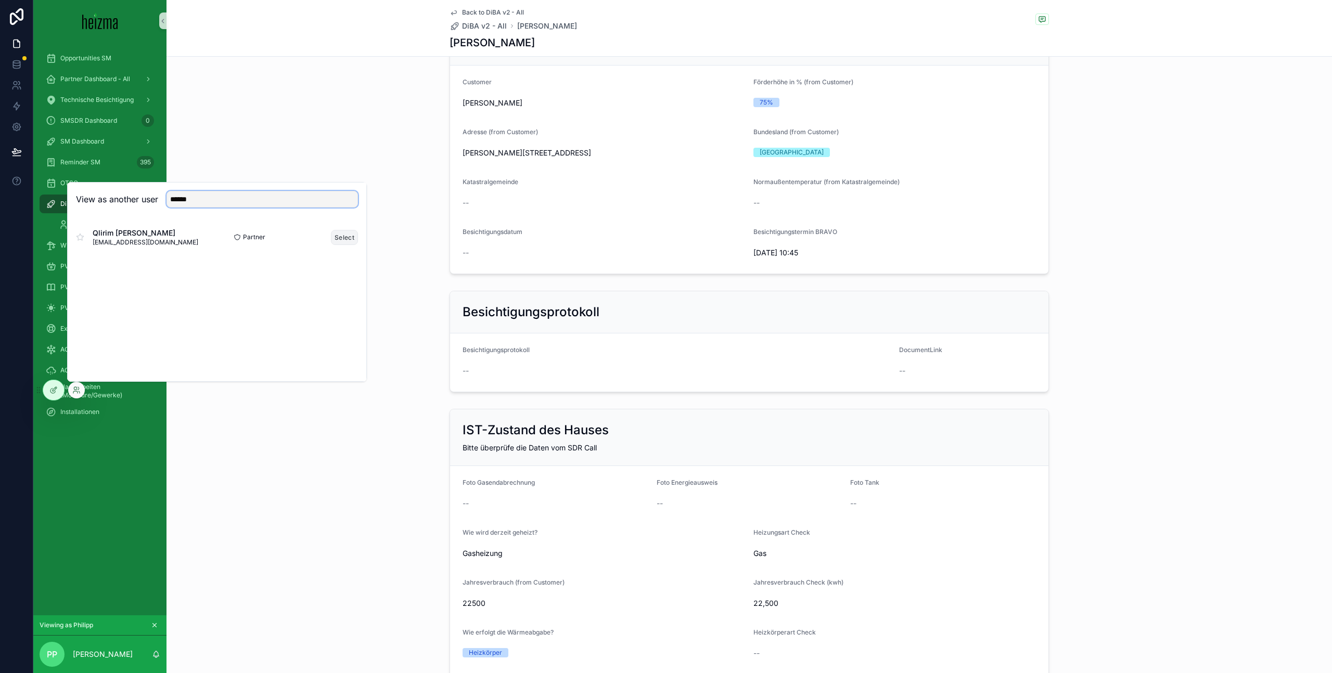
type input "******"
click at [342, 241] on button "Select" at bounding box center [344, 237] width 27 height 15
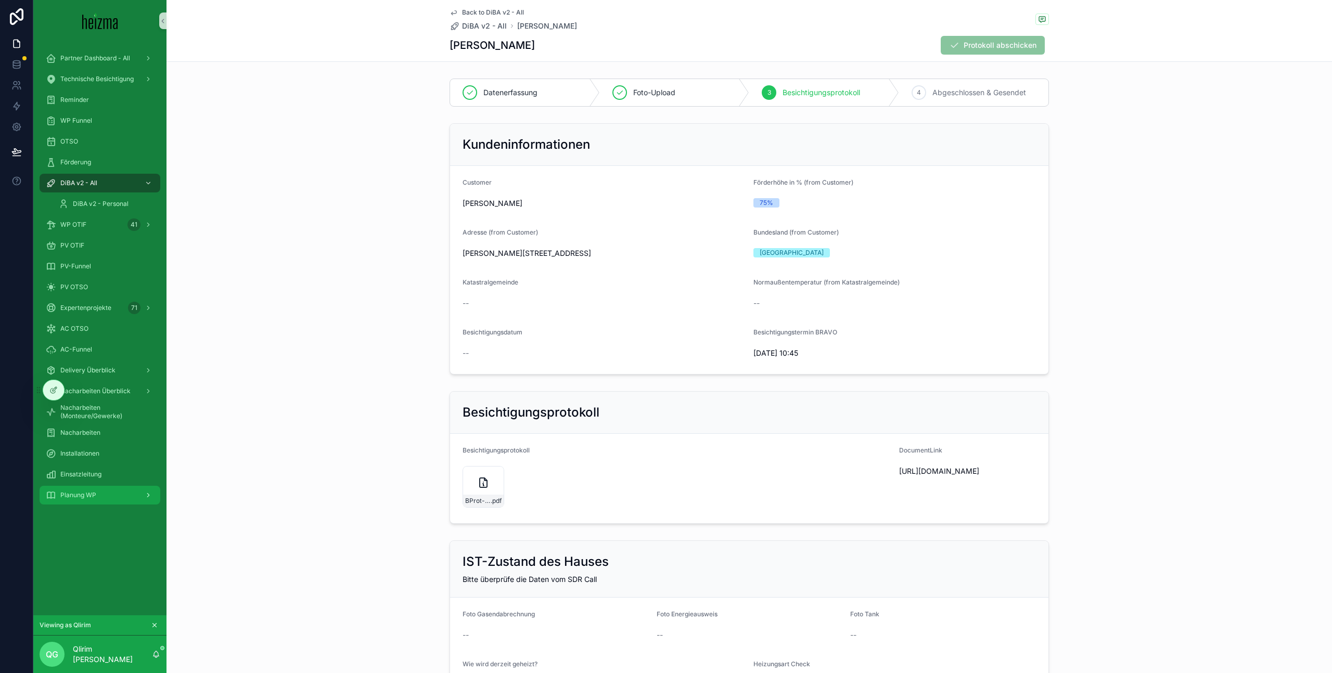
click at [96, 494] on span "Planung WP" at bounding box center [78, 495] width 36 height 8
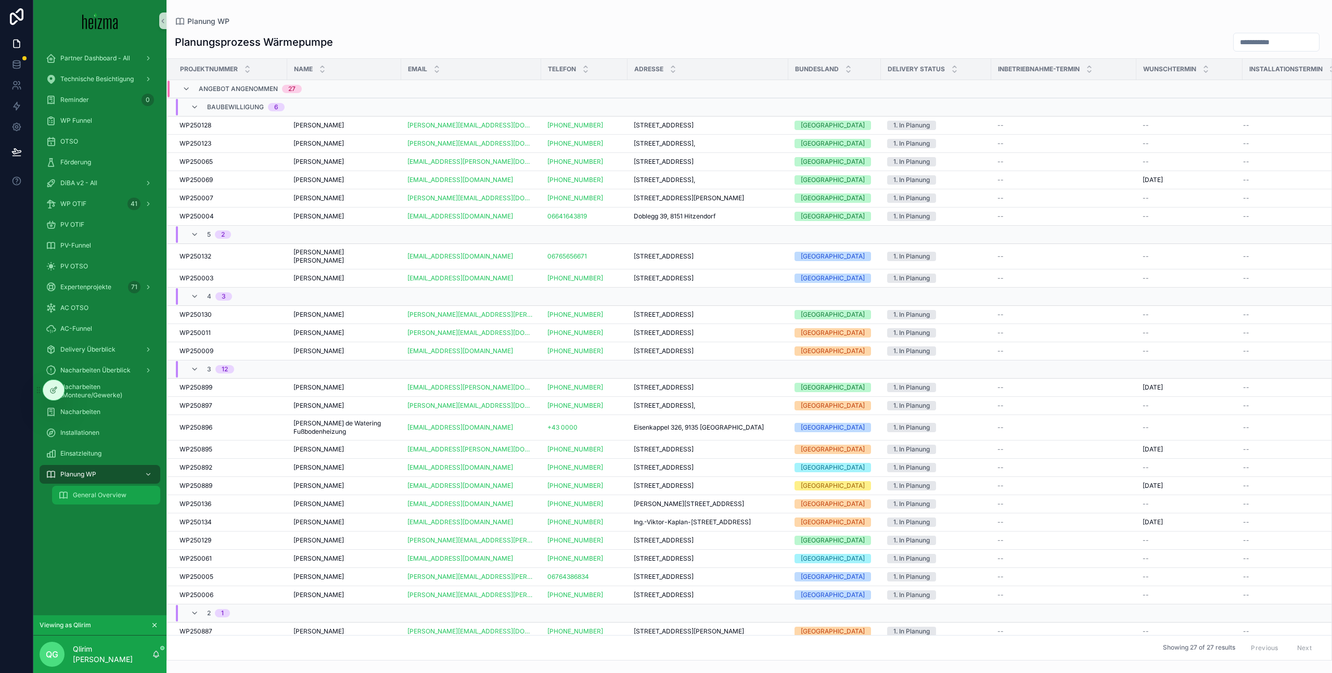
click at [109, 491] on span "General Overview" at bounding box center [100, 495] width 54 height 8
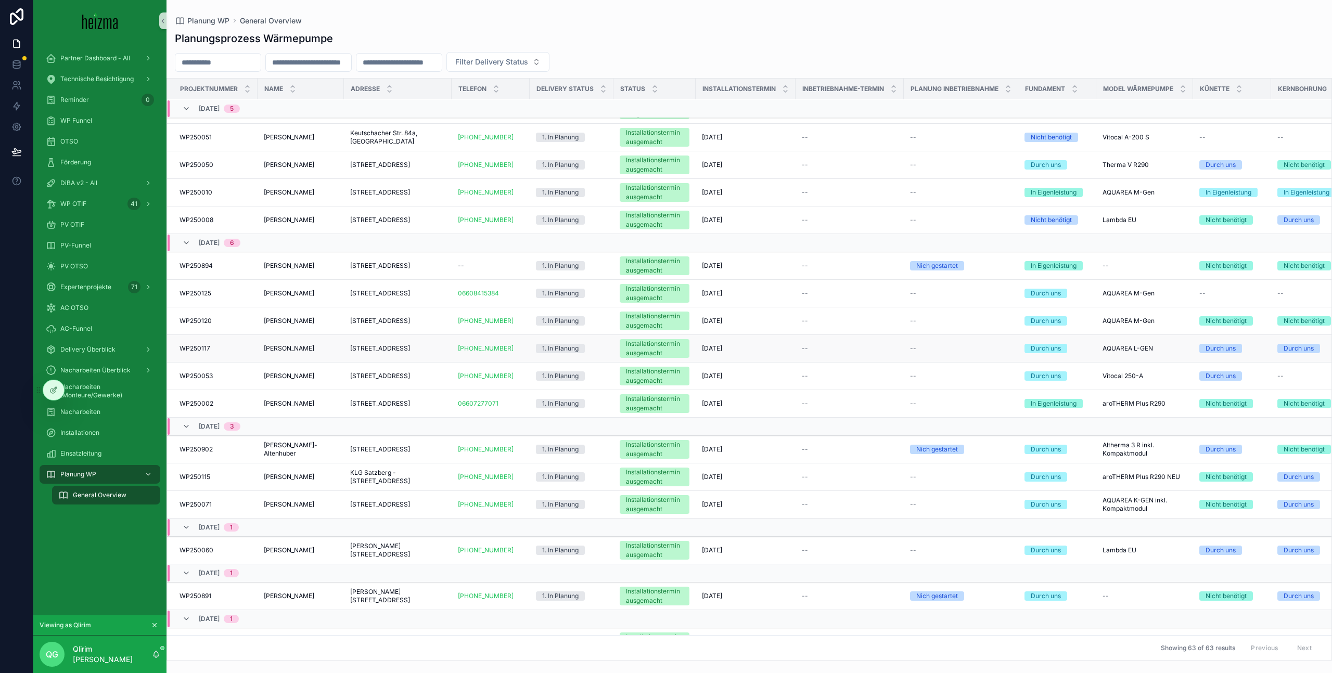
scroll to position [1501, 0]
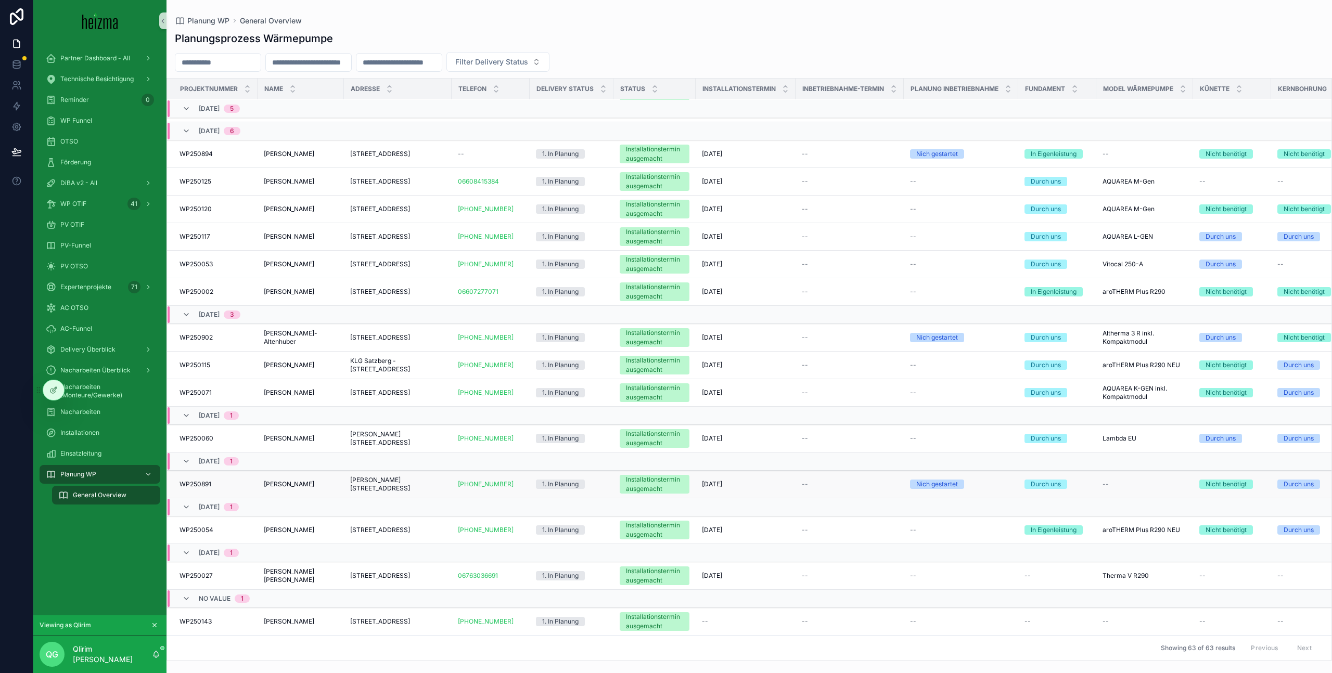
click at [350, 476] on span "[PERSON_NAME][STREET_ADDRESS]" at bounding box center [397, 484] width 95 height 17
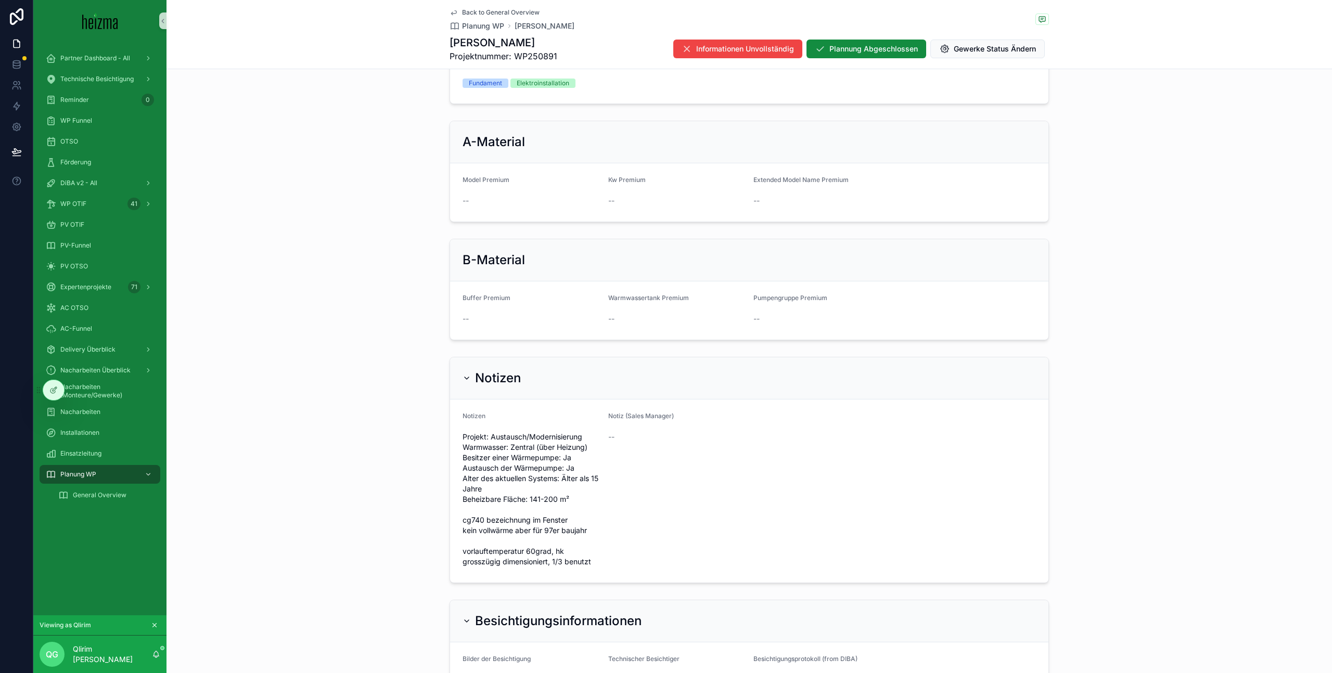
scroll to position [723, 0]
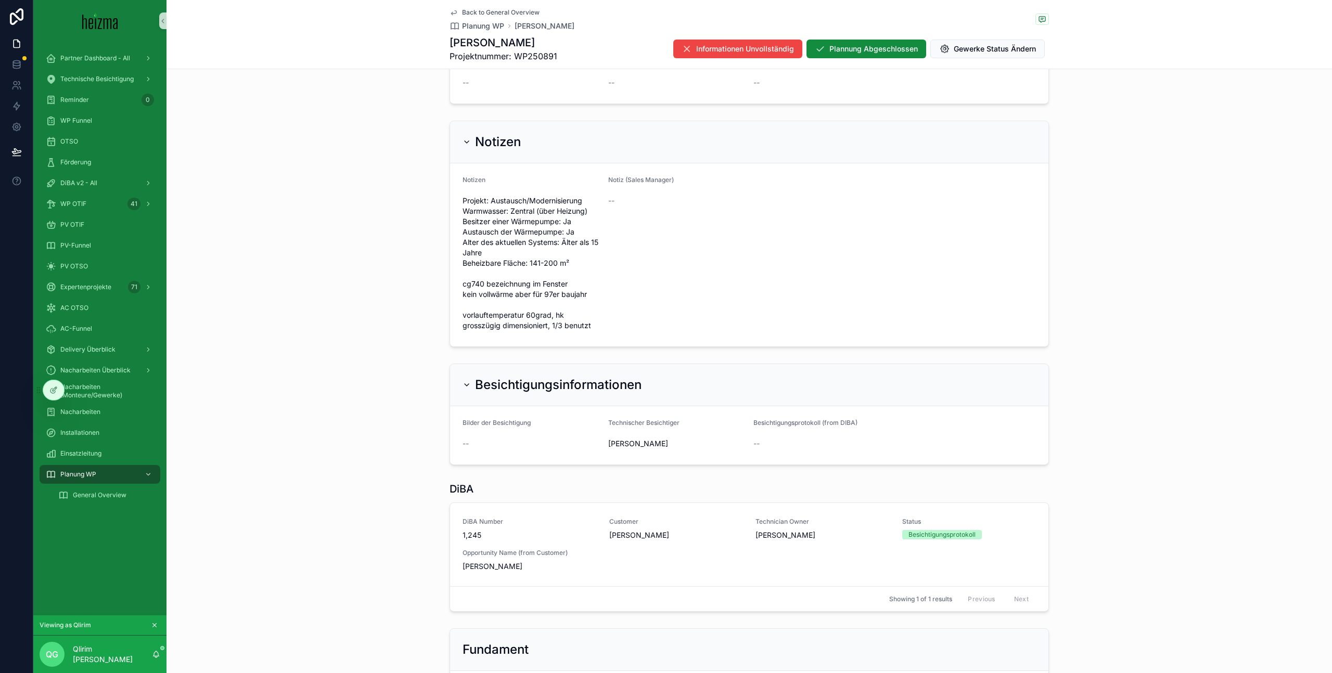
click at [651, 291] on div "Notiz (Sales Manager) --" at bounding box center [676, 255] width 137 height 158
click at [542, 285] on span "Projekt: Austausch/Modernisierung Warmwasser: Zentral (über Heizung) Besitzer e…" at bounding box center [531, 263] width 137 height 135
drag, startPoint x: 543, startPoint y: 285, endPoint x: 557, endPoint y: 308, distance: 26.6
click at [543, 285] on span "Projekt: Austausch/Modernisierung Warmwasser: Zentral (über Heizung) Besitzer e…" at bounding box center [531, 263] width 137 height 135
click at [567, 318] on span "Projekt: Austausch/Modernisierung Warmwasser: Zentral (über Heizung) Besitzer e…" at bounding box center [531, 263] width 137 height 135
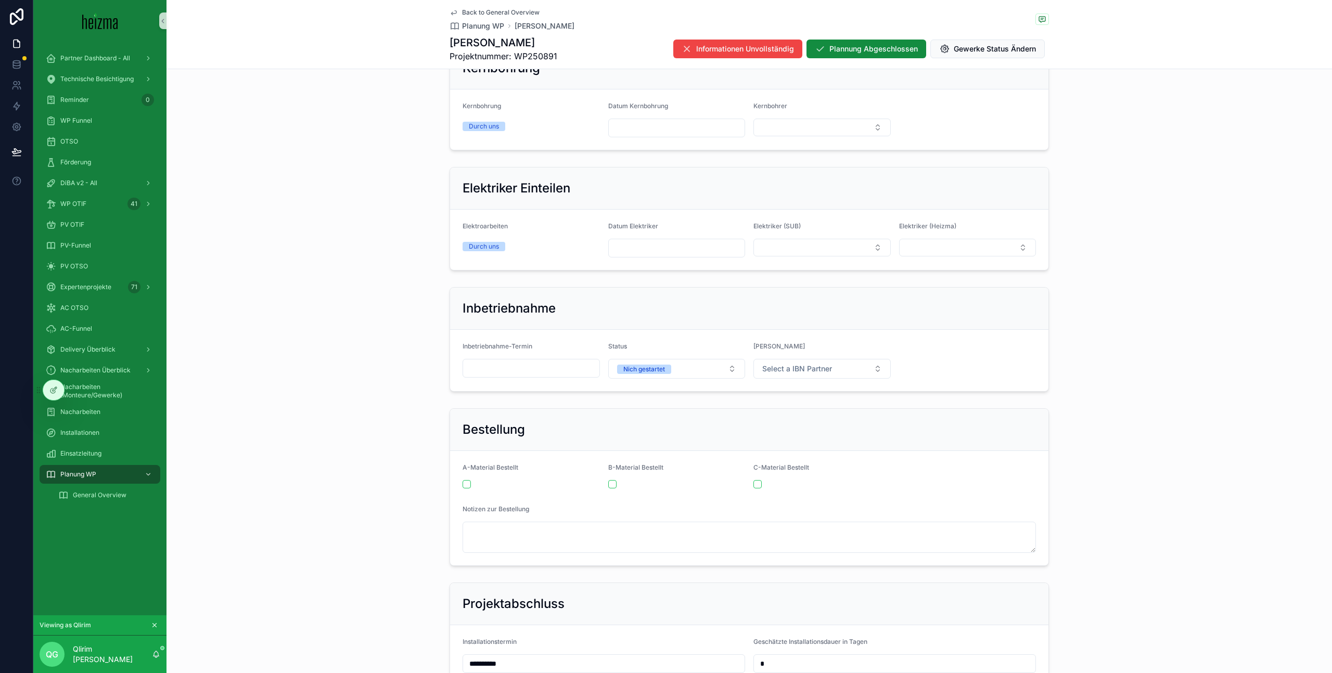
scroll to position [1580, 0]
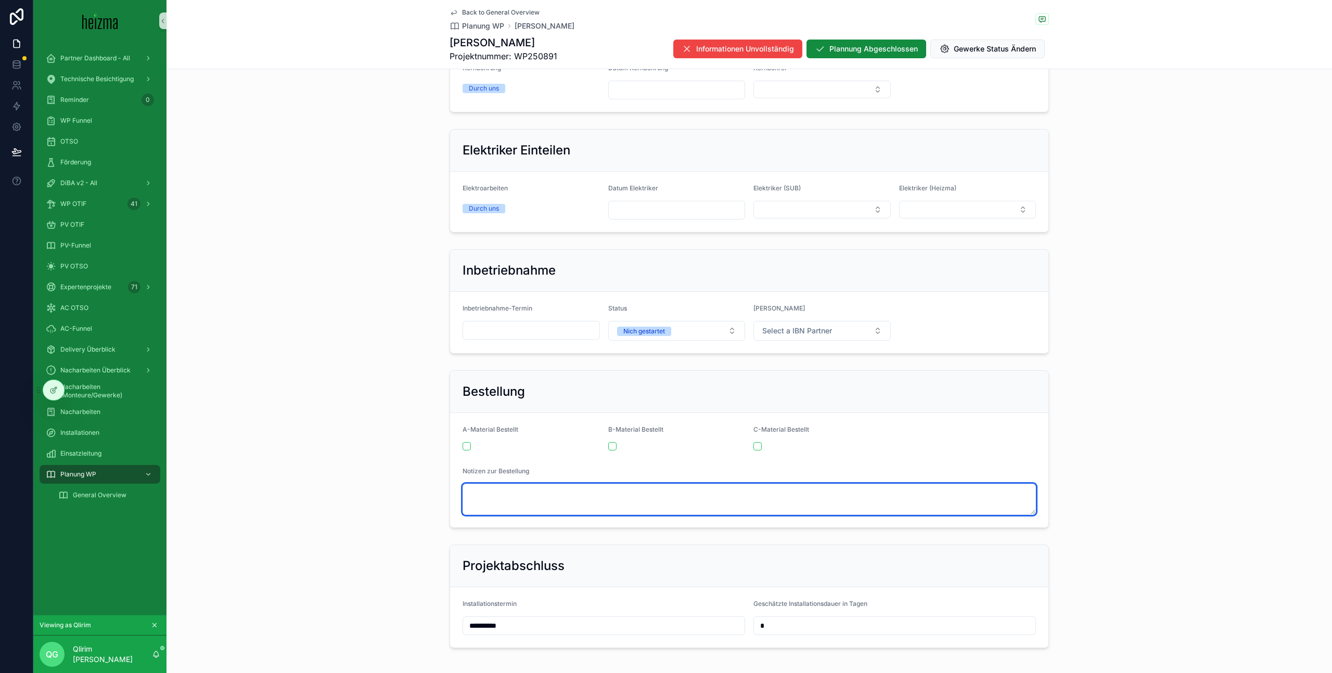
click at [564, 498] on textarea "scrollable content" at bounding box center [749, 499] width 573 height 31
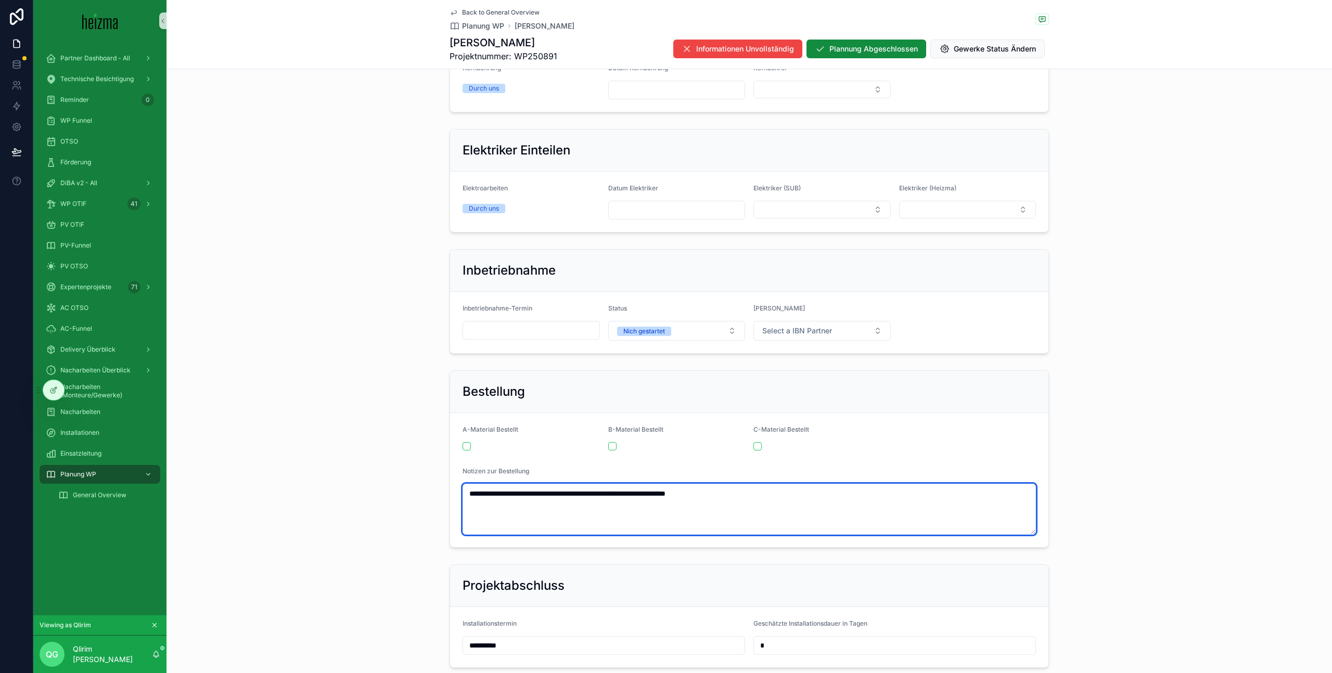
type textarea "**********"
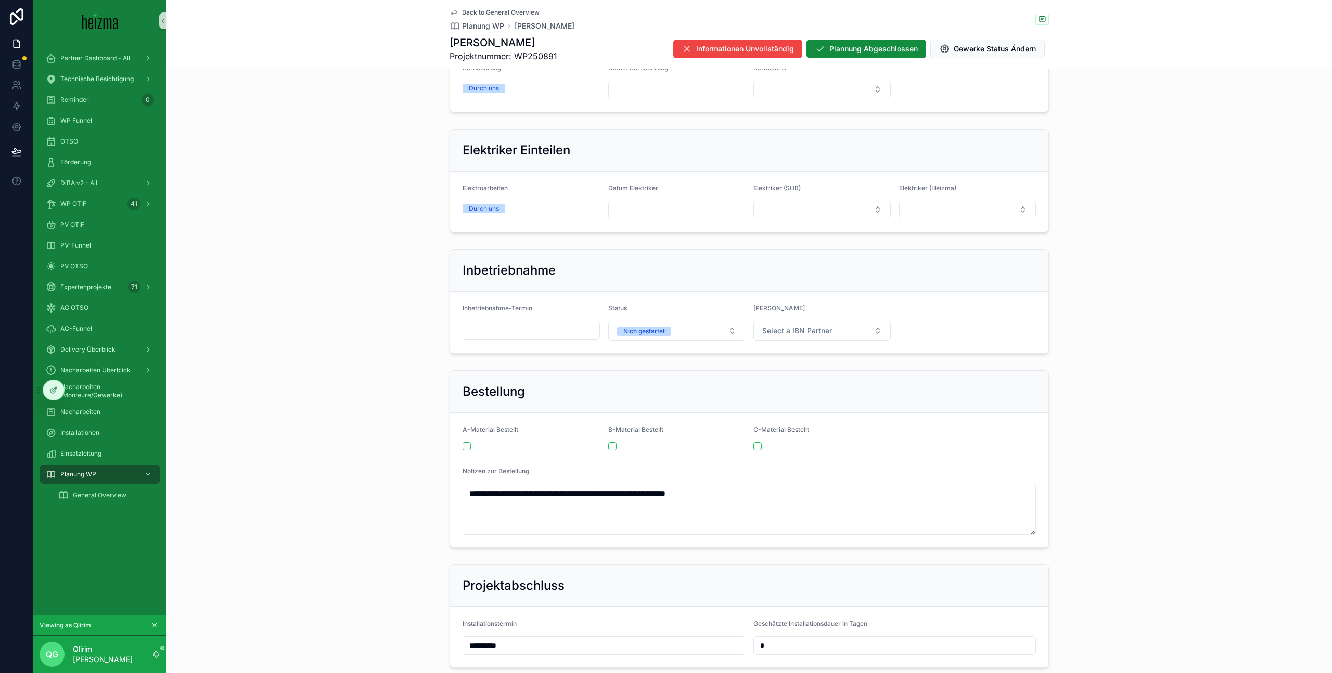
click at [391, 485] on div "**********" at bounding box center [750, 459] width 1166 height 186
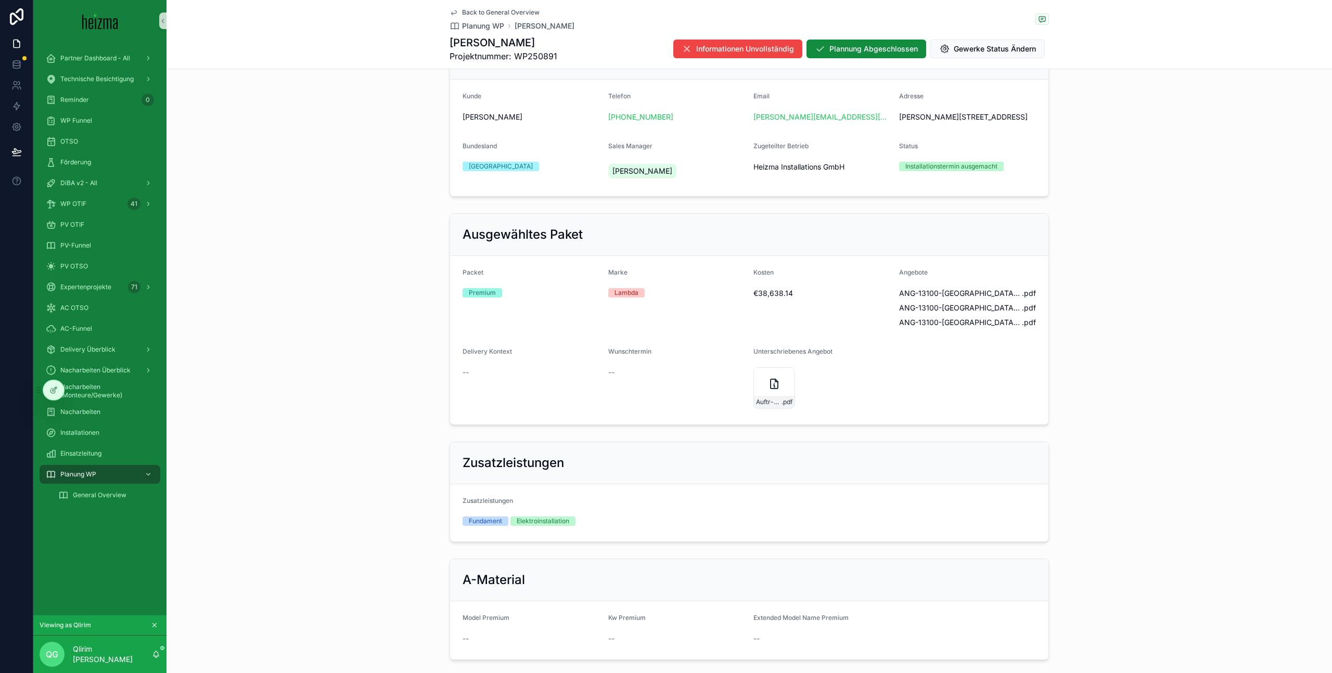
scroll to position [0, 0]
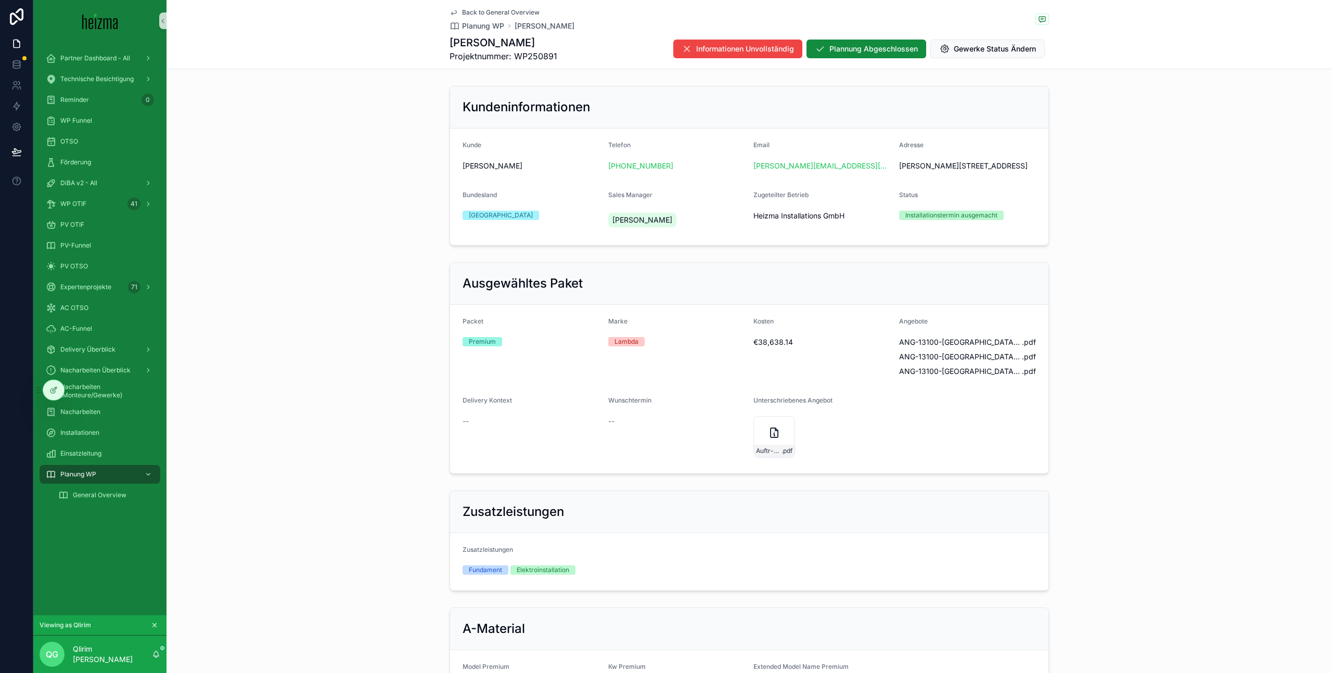
click at [1152, 351] on div "Ausgewähltes Paket Packet Premium Marke Lambda Kosten €38,638.14 Angebote ANG-1…" at bounding box center [750, 368] width 1166 height 220
click at [314, 189] on div "Kundeninformationen Kunde Martin Lukanowicz Telefon +43 676 7268890 Email marti…" at bounding box center [750, 166] width 1166 height 168
